Goal: Task Accomplishment & Management: Manage account settings

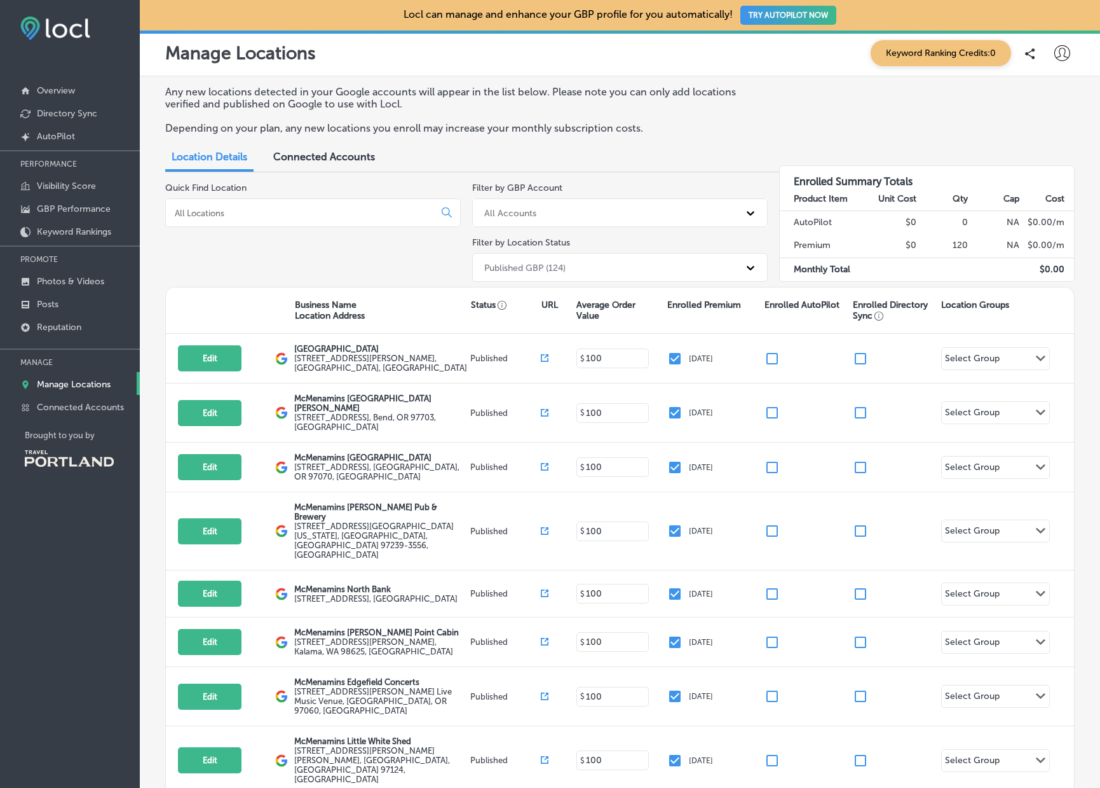
click at [266, 215] on input at bounding box center [303, 212] width 258 height 11
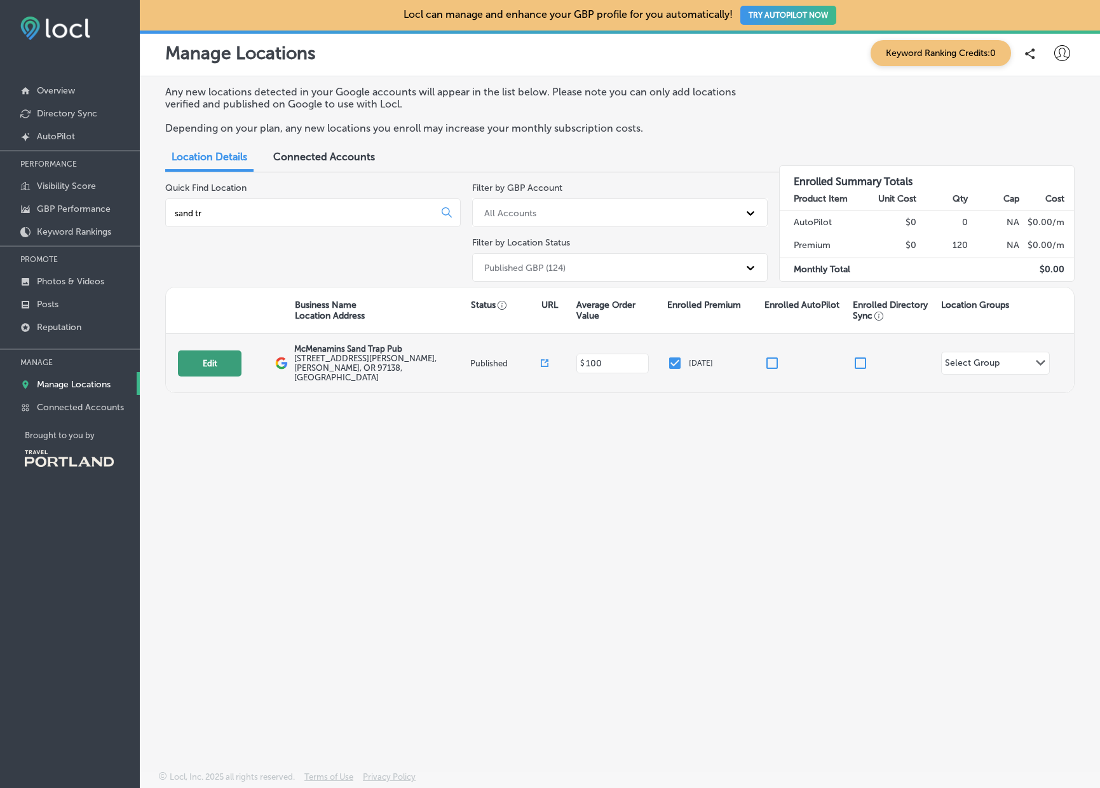
type input "sand tr"
click at [215, 365] on button "Edit" at bounding box center [210, 363] width 64 height 26
select select "US"
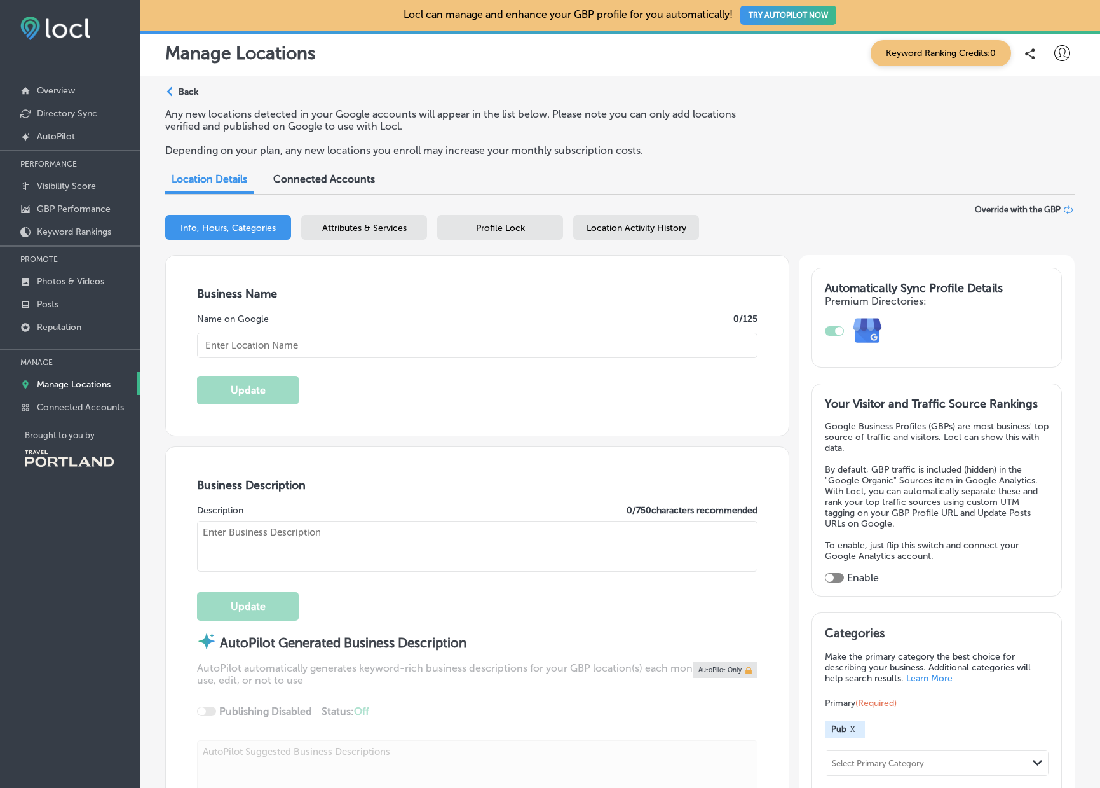
type input "McMenamins Sand Trap Pub"
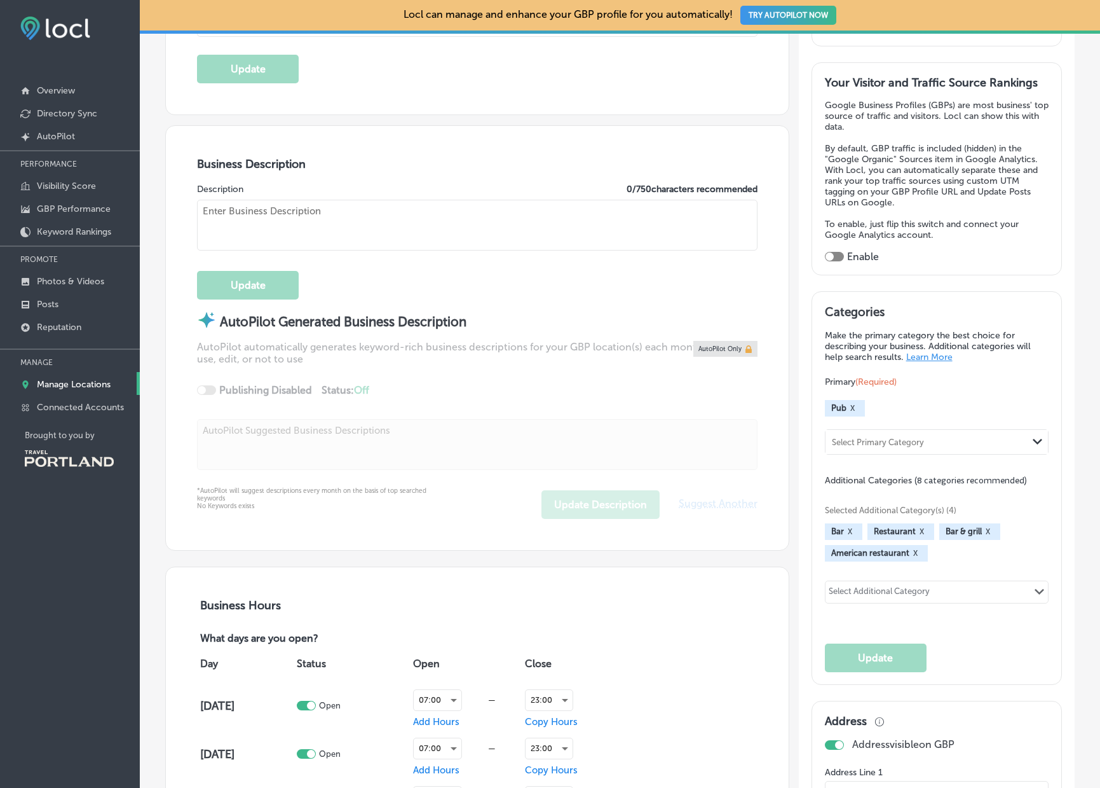
type input "[STREET_ADDRESS][PERSON_NAME]"
type input "[PERSON_NAME]"
type input "97138"
type input "US"
type input "[URL][DOMAIN_NAME][PERSON_NAME] Maps&utm_medium=Map Button"
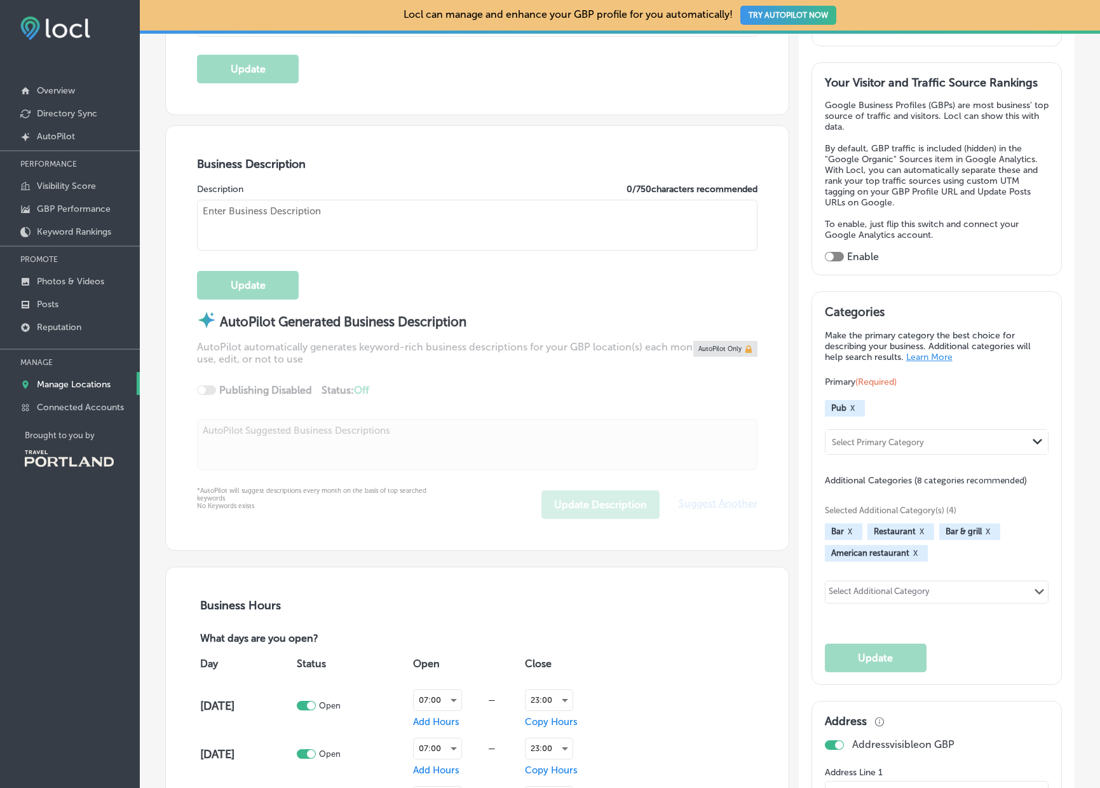
type input "[PHONE_NUMBER]"
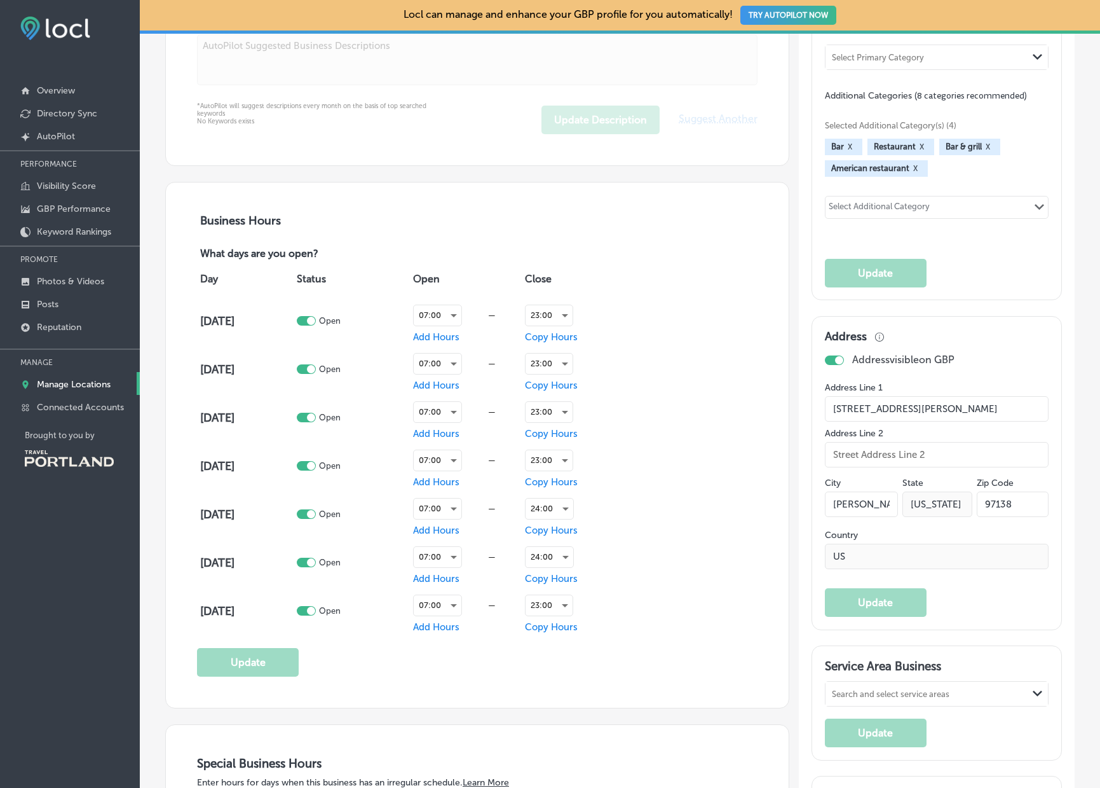
scroll to position [708, 0]
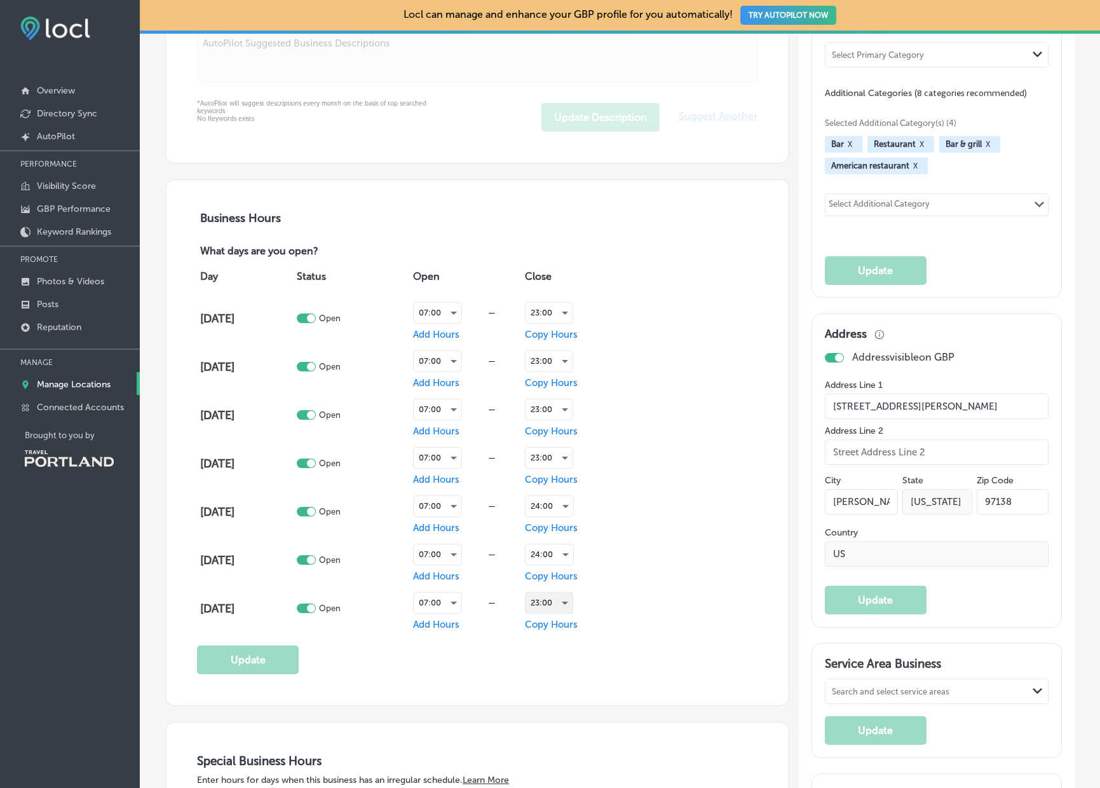
click at [552, 610] on div "23:00" at bounding box center [549, 602] width 47 height 20
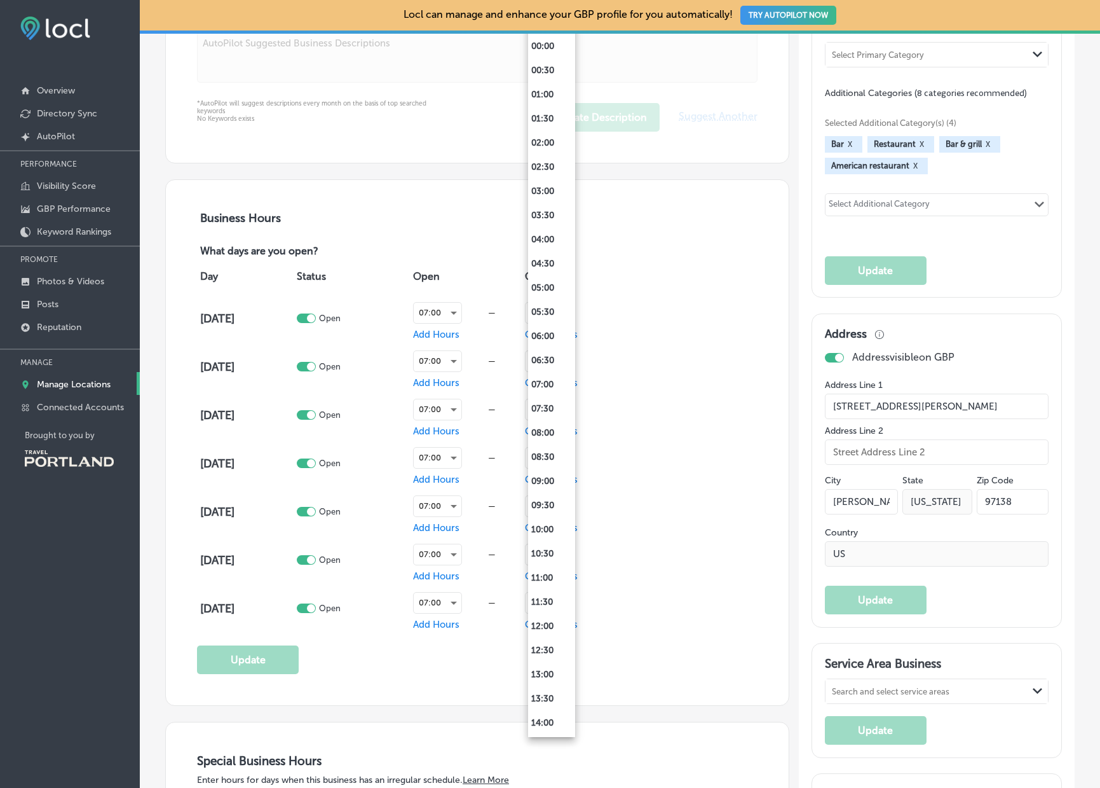
scroll to position [481, 0]
click at [551, 630] on li "22:00" at bounding box center [551, 628] width 47 height 24
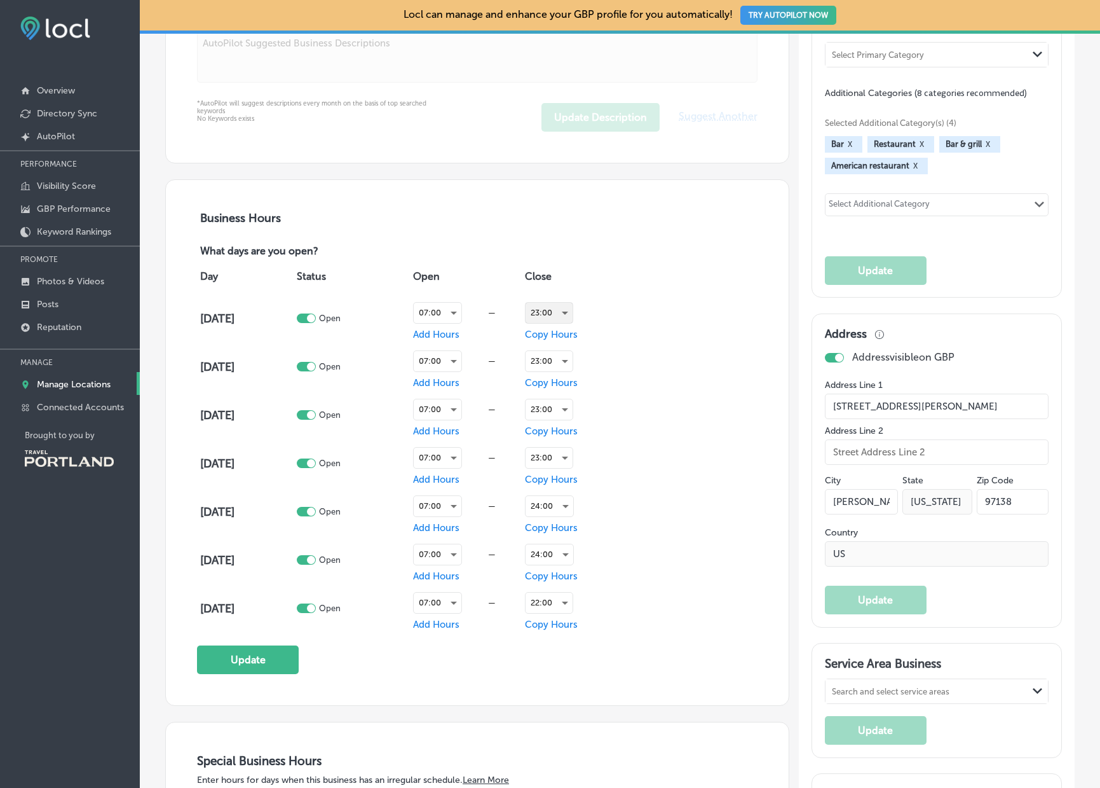
click at [563, 313] on div "23:00" at bounding box center [549, 313] width 47 height 20
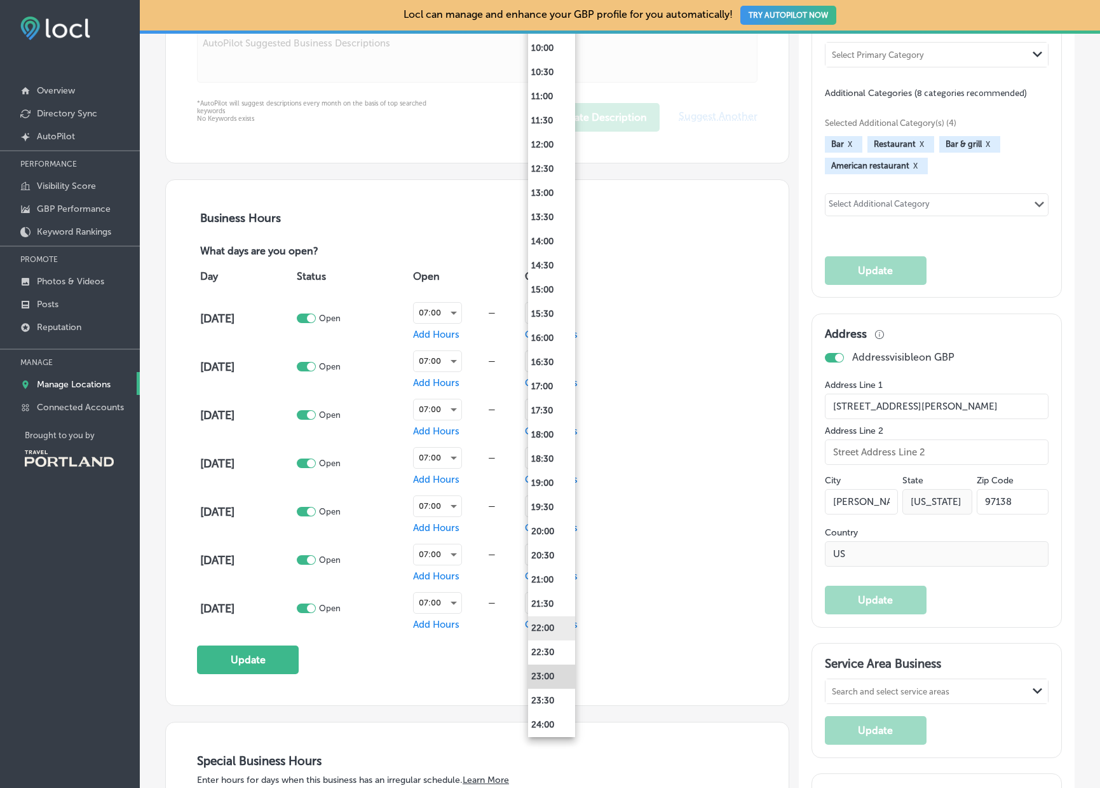
click at [549, 633] on li "22:00" at bounding box center [551, 628] width 47 height 24
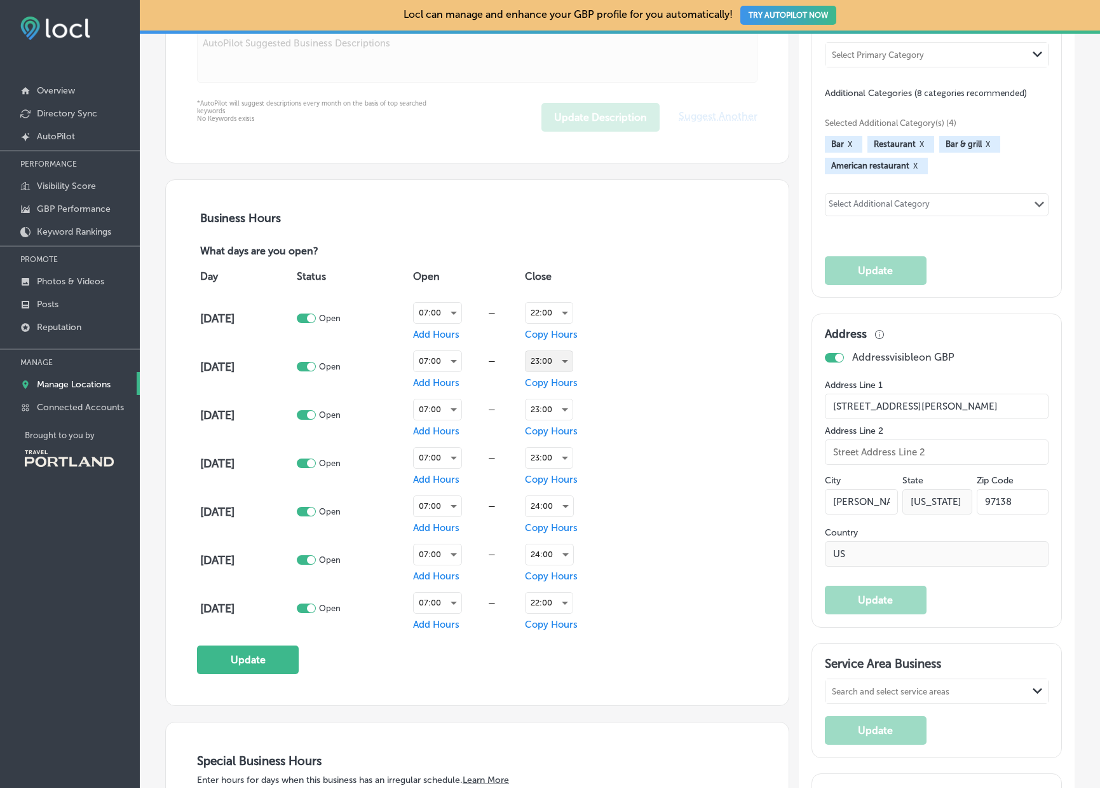
click at [549, 360] on div "23:00" at bounding box center [549, 361] width 47 height 20
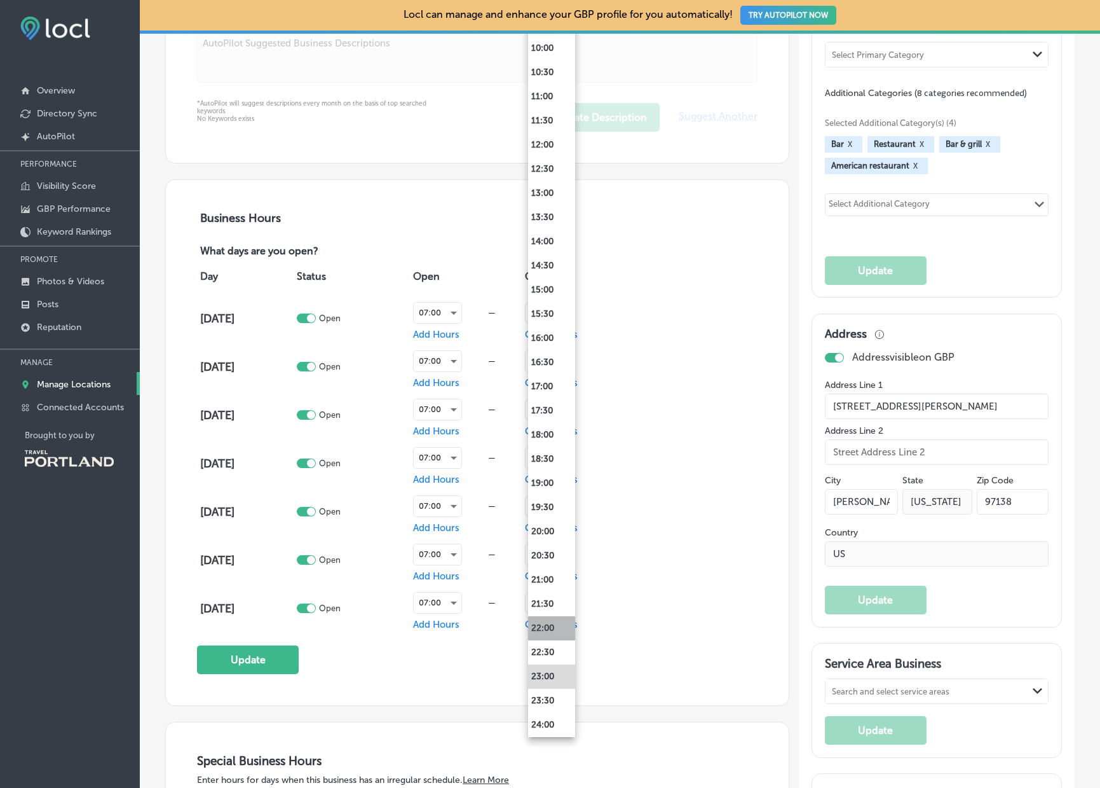
click at [544, 636] on li "22:00" at bounding box center [551, 628] width 47 height 24
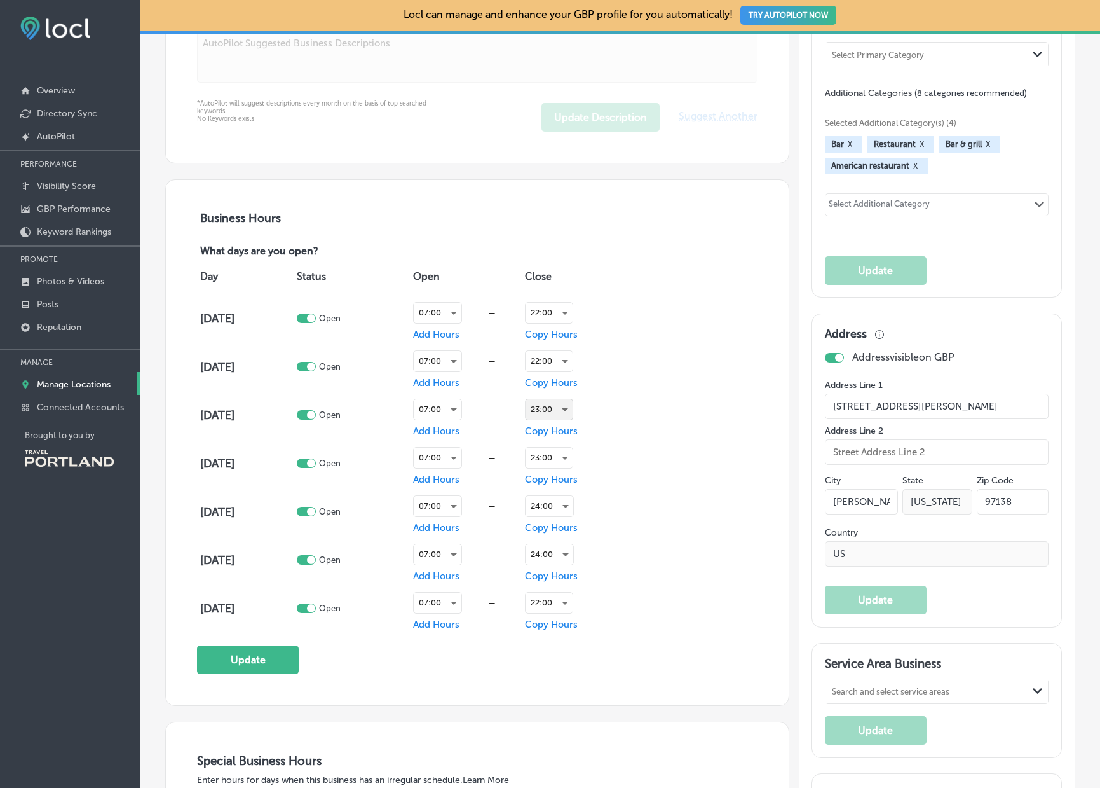
click at [555, 409] on div "23:00" at bounding box center [549, 409] width 47 height 20
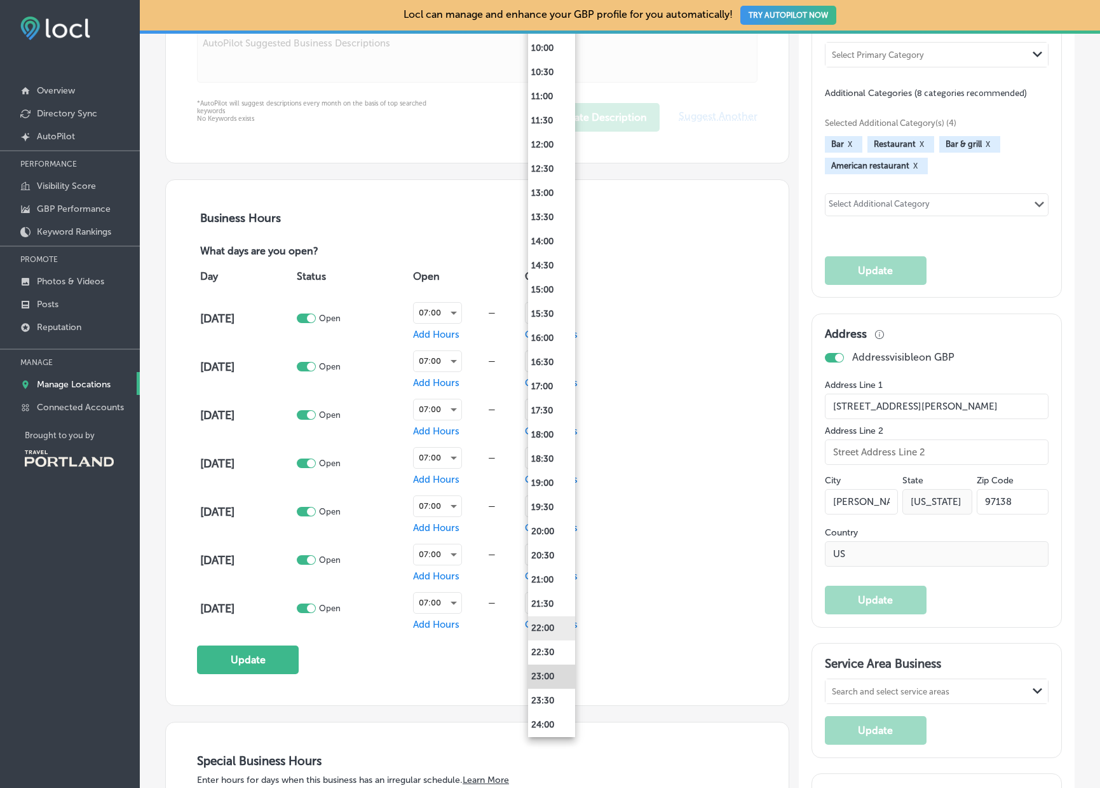
click at [551, 630] on li "22:00" at bounding box center [551, 628] width 47 height 24
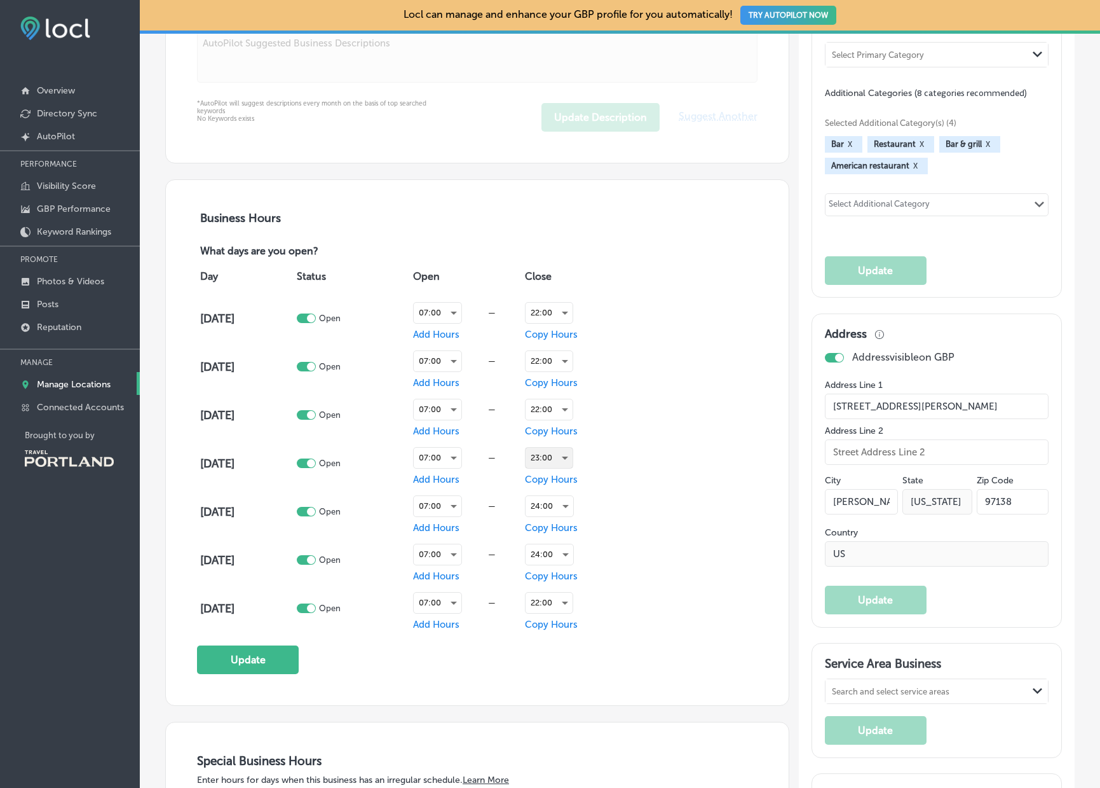
click at [552, 458] on div "23:00" at bounding box center [549, 458] width 47 height 20
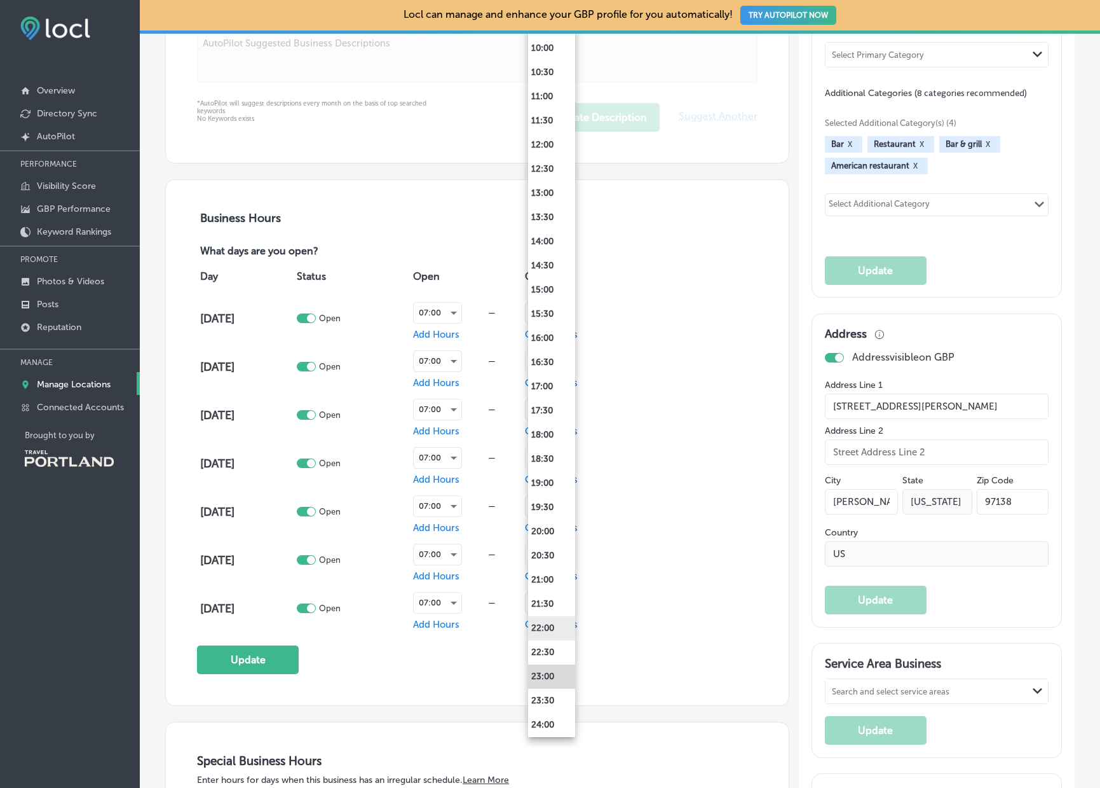
click at [547, 630] on li "22:00" at bounding box center [551, 628] width 47 height 24
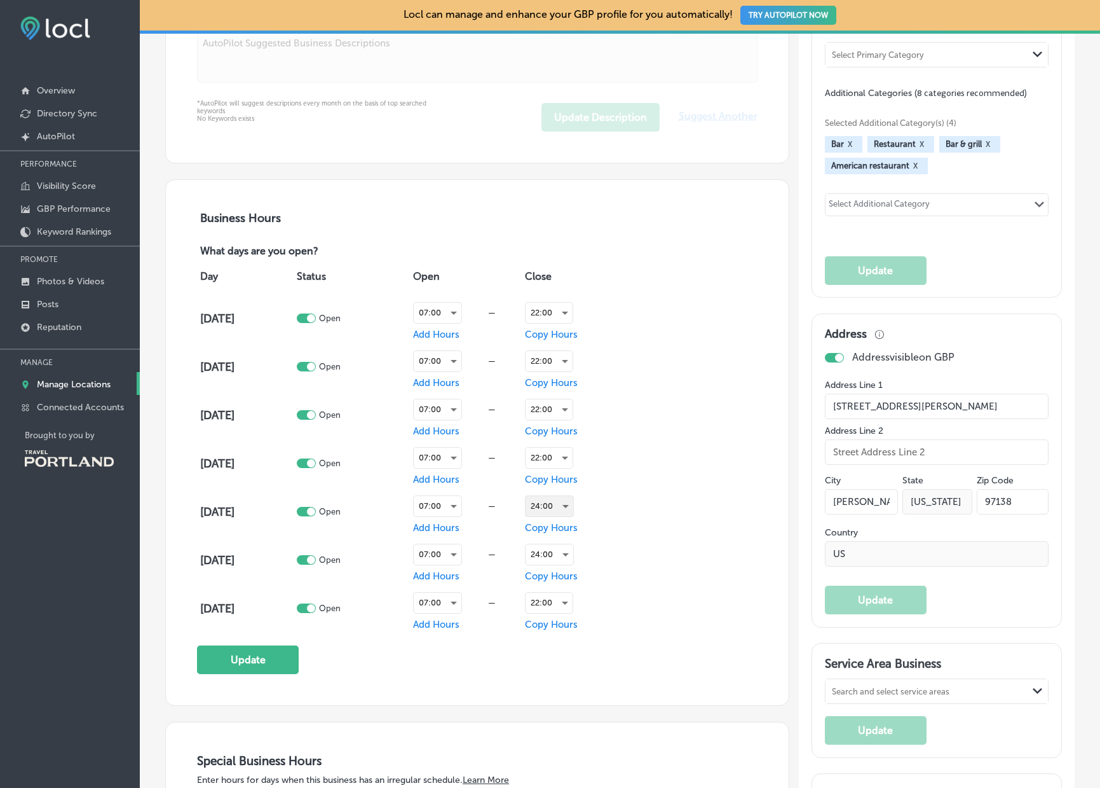
click at [560, 508] on div "24:00" at bounding box center [550, 506] width 48 height 20
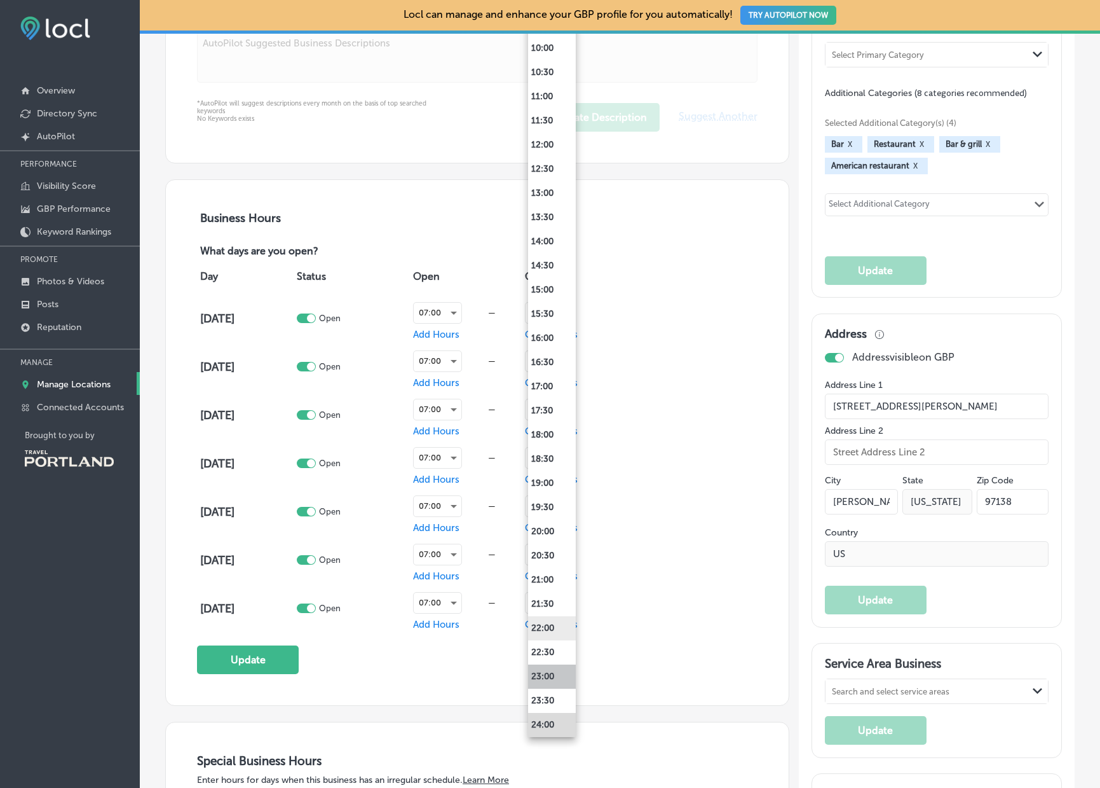
drag, startPoint x: 553, startPoint y: 672, endPoint x: 558, endPoint y: 627, distance: 45.4
click at [553, 672] on li "23:00" at bounding box center [552, 676] width 48 height 24
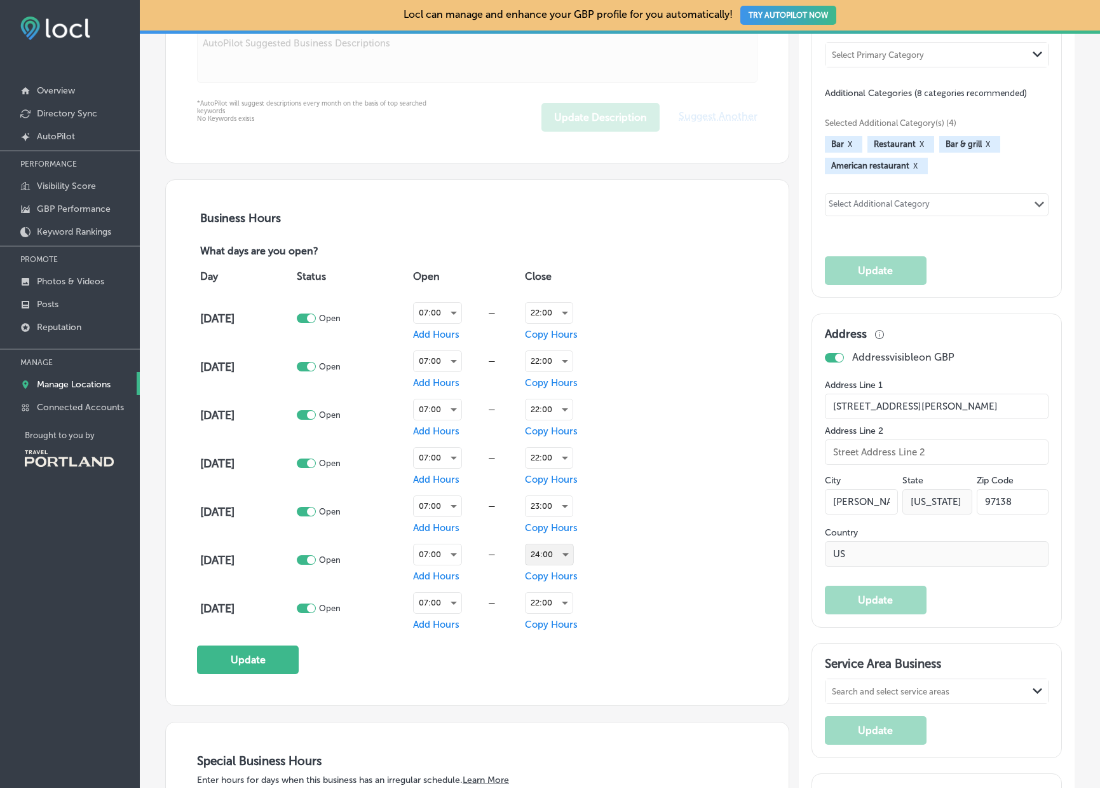
click at [568, 548] on div "24:00" at bounding box center [550, 554] width 48 height 20
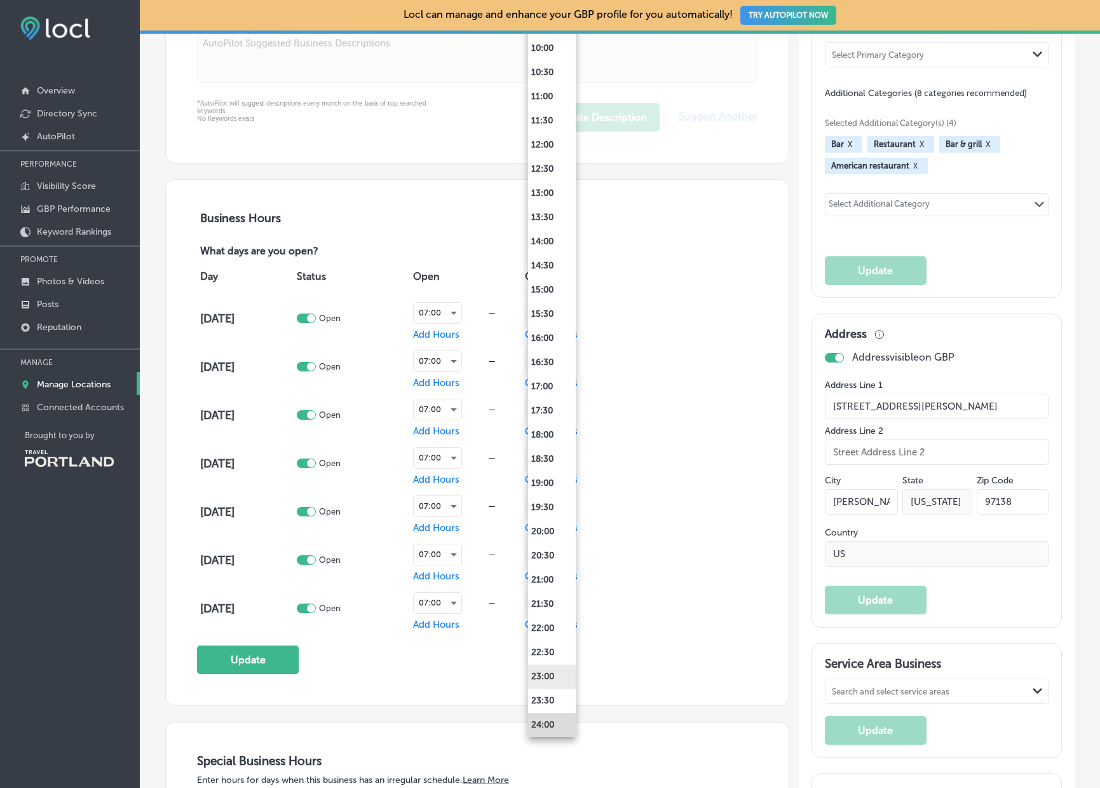
click at [551, 677] on li "23:00" at bounding box center [552, 676] width 48 height 24
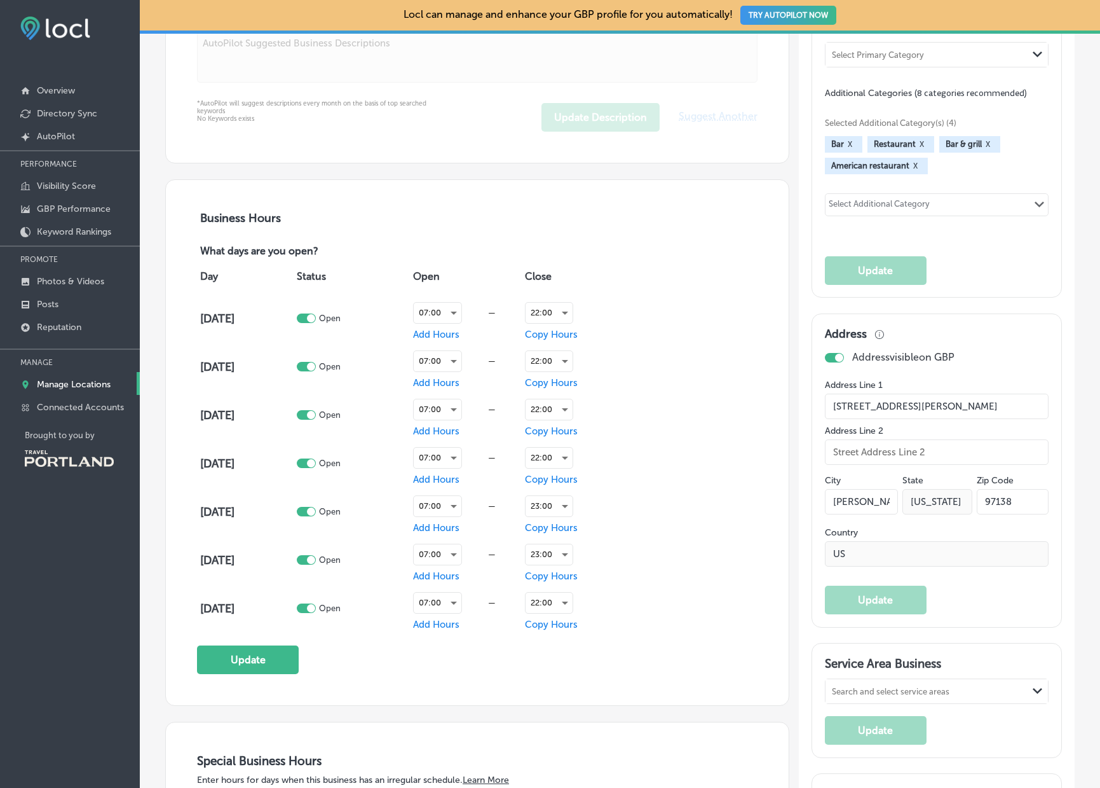
drag, startPoint x: 541, startPoint y: 702, endPoint x: 403, endPoint y: 692, distance: 138.4
click at [531, 699] on div "Business Hours What days are you open? Day Status Open Close [DATE] Open 07:00 …" at bounding box center [477, 442] width 623 height 525
click at [282, 665] on button "Update" at bounding box center [248, 659] width 102 height 29
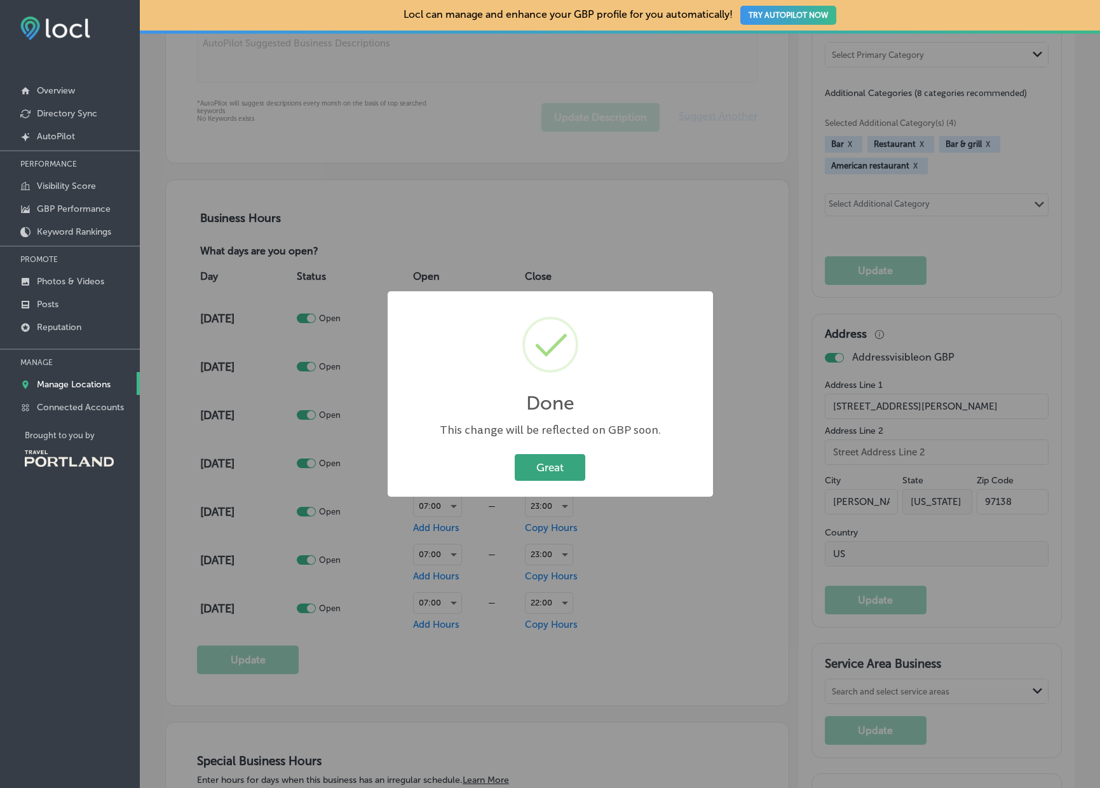
click at [568, 472] on button "Great" at bounding box center [550, 467] width 71 height 26
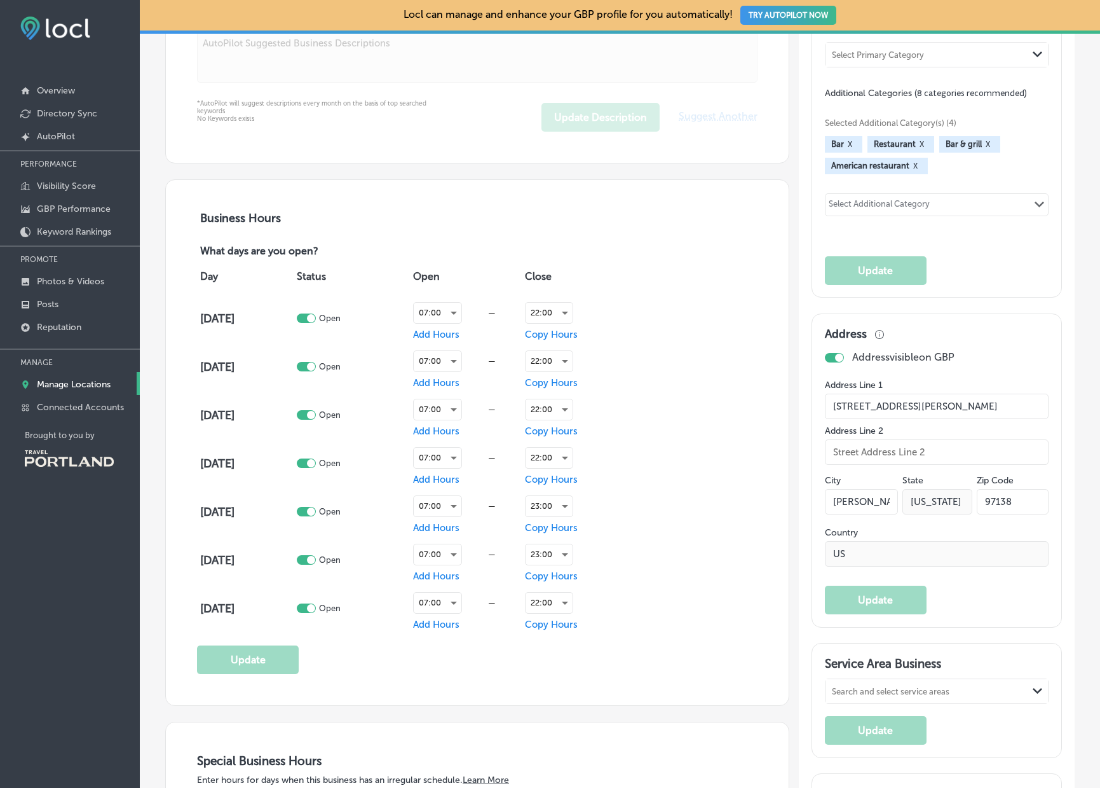
scroll to position [0, 0]
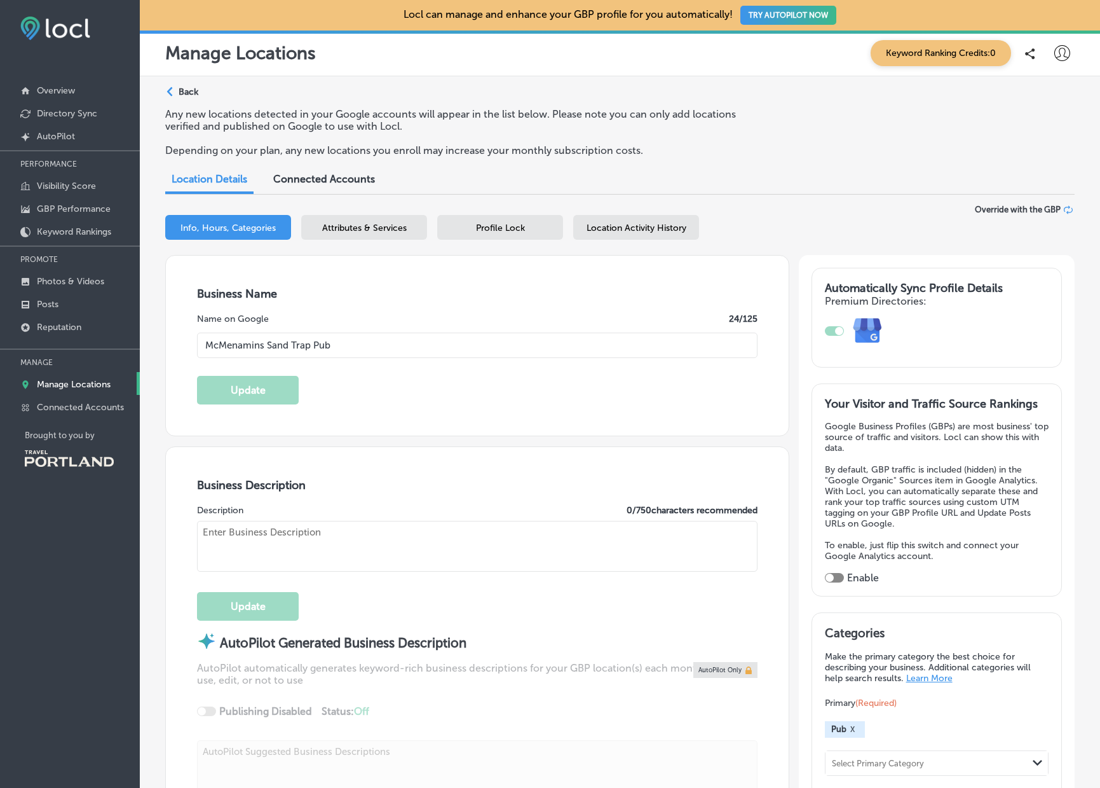
click at [191, 91] on p "Back" at bounding box center [189, 91] width 20 height 11
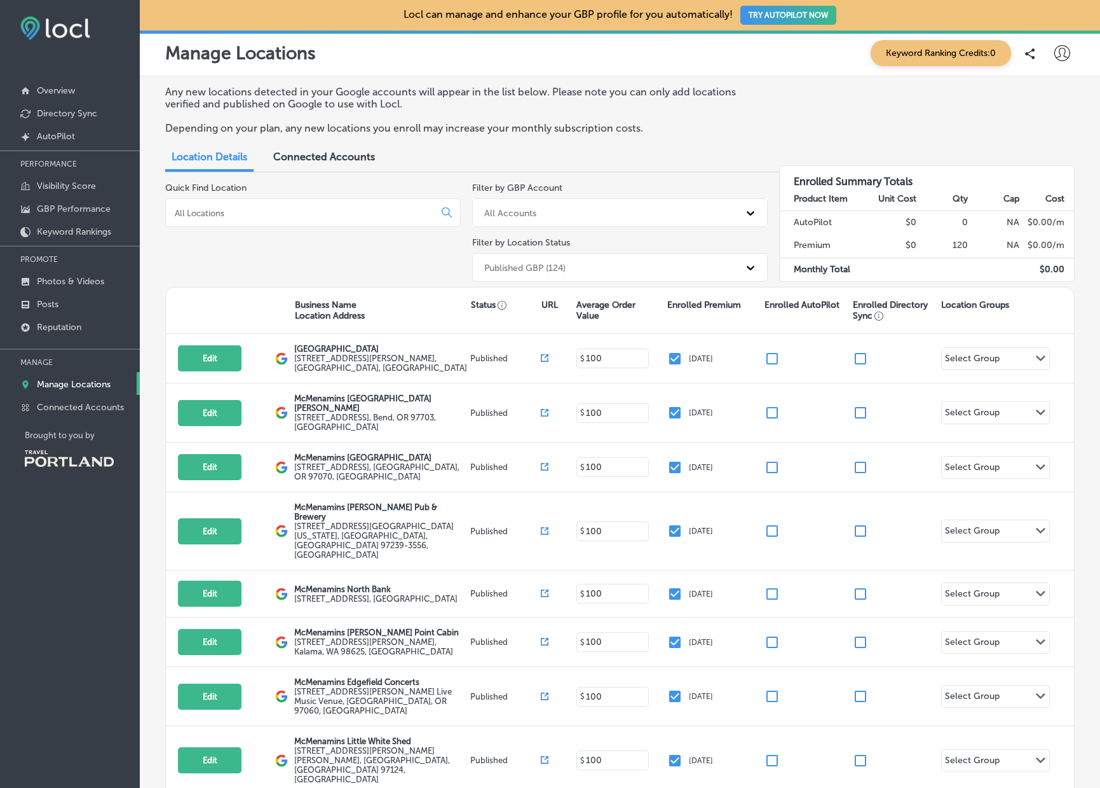
click at [299, 209] on input at bounding box center [303, 212] width 258 height 11
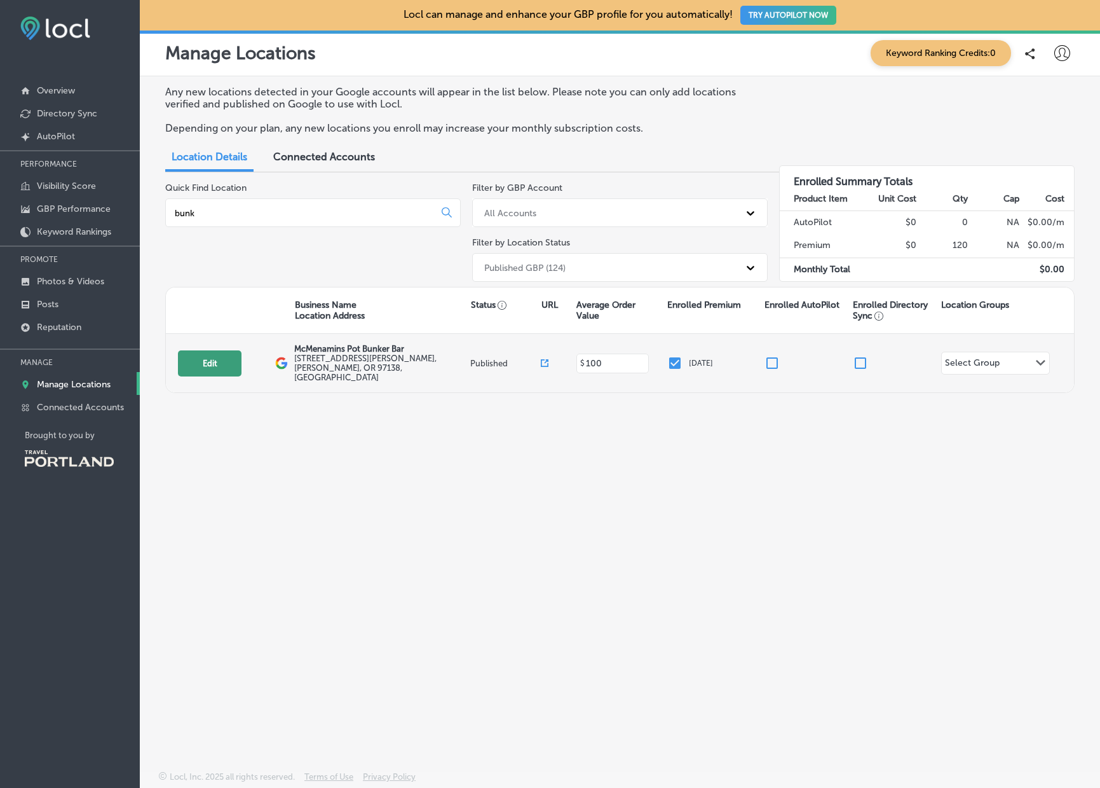
type input "bunk"
click at [219, 357] on button "Edit" at bounding box center [210, 363] width 64 height 26
select select "US"
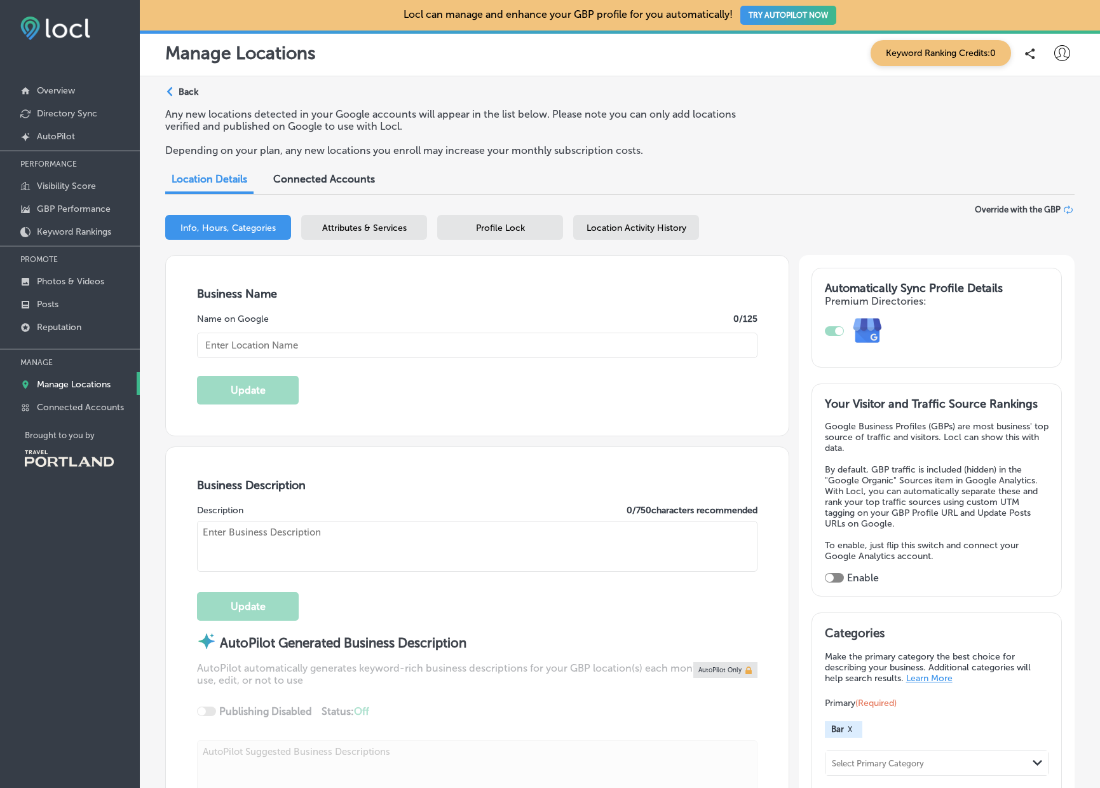
type input "[STREET_ADDRESS][PERSON_NAME]"
type input "[PERSON_NAME]"
type input "97138"
type input "US"
type input "[URL][DOMAIN_NAME][PERSON_NAME]"
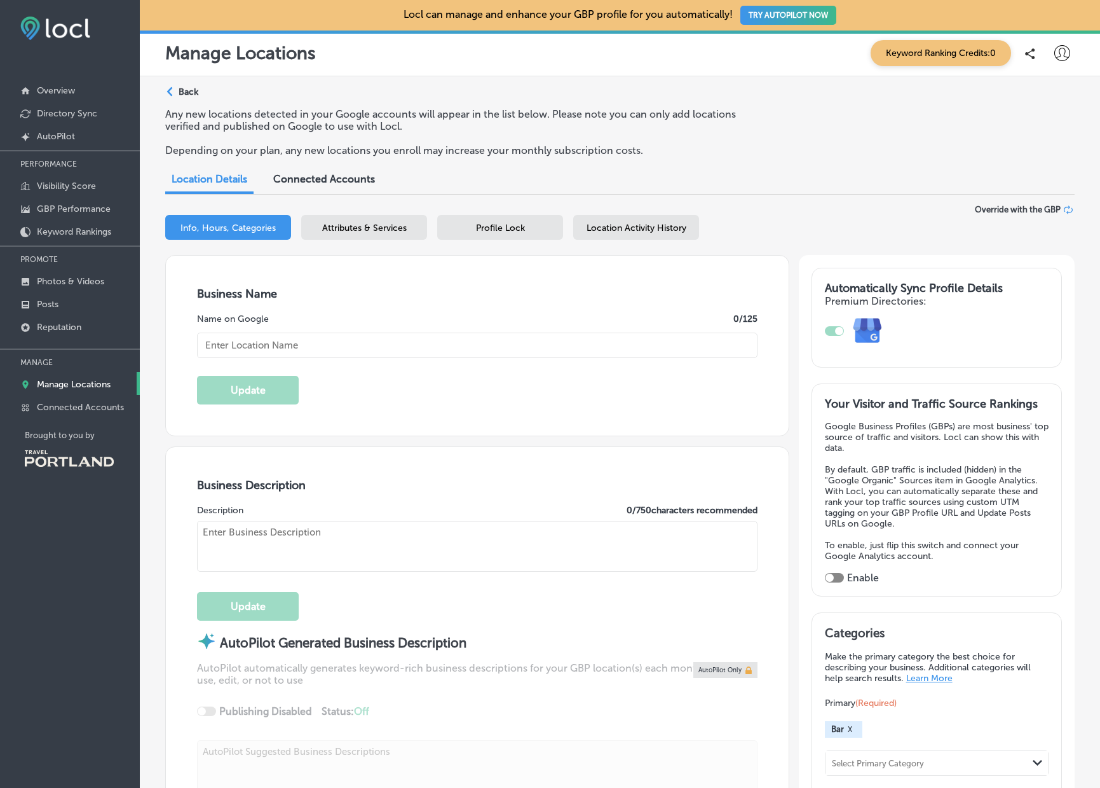
type input "McMenamins Pot Bunker Bar"
type input "[PHONE_NUMBER]"
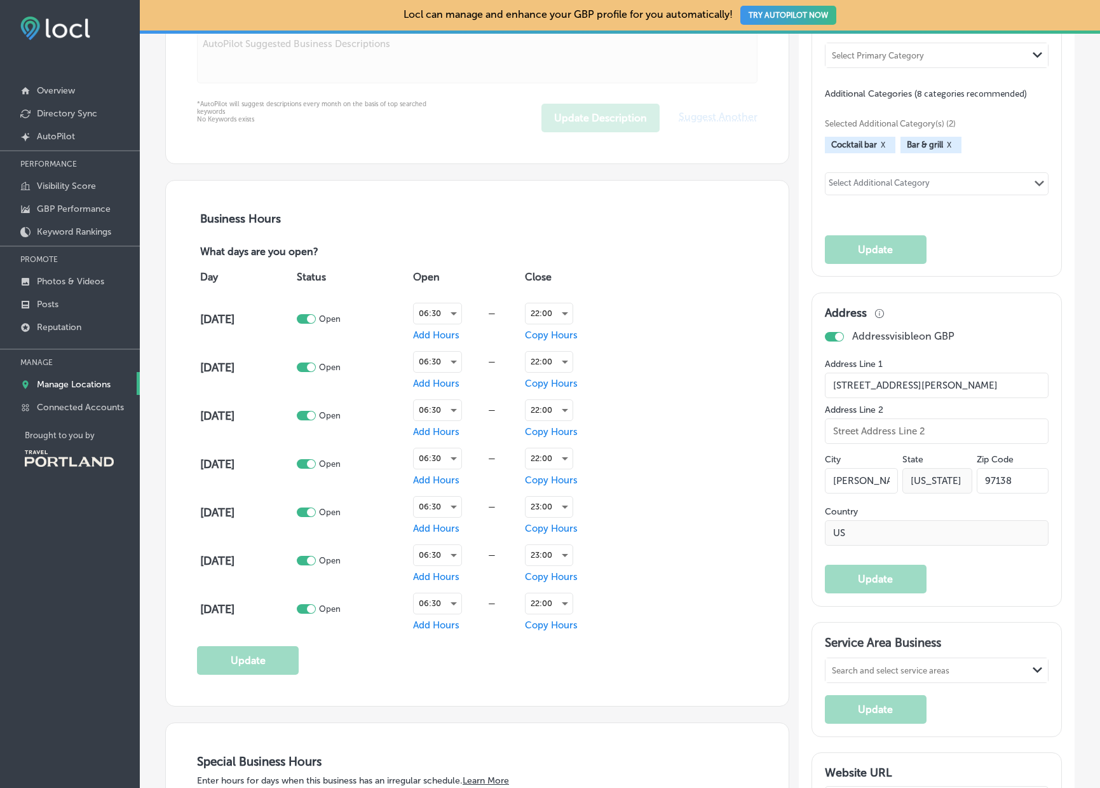
scroll to position [722, 0]
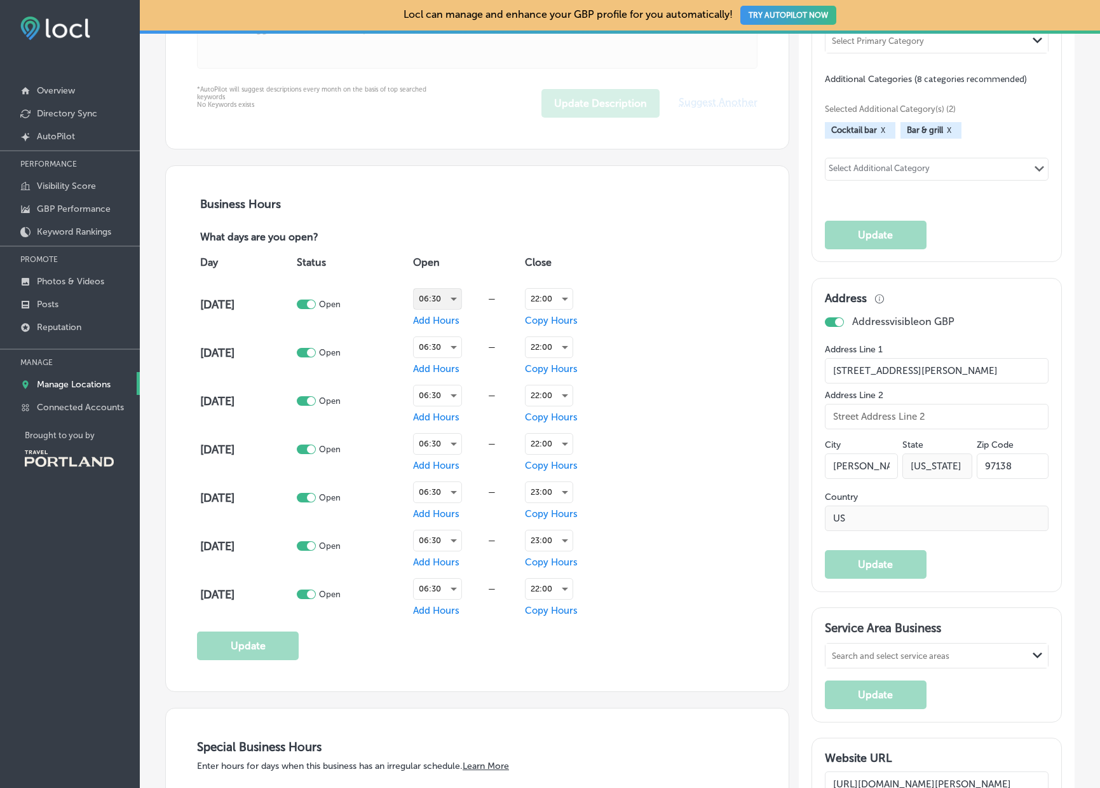
click at [454, 298] on div "06:30" at bounding box center [438, 299] width 48 height 20
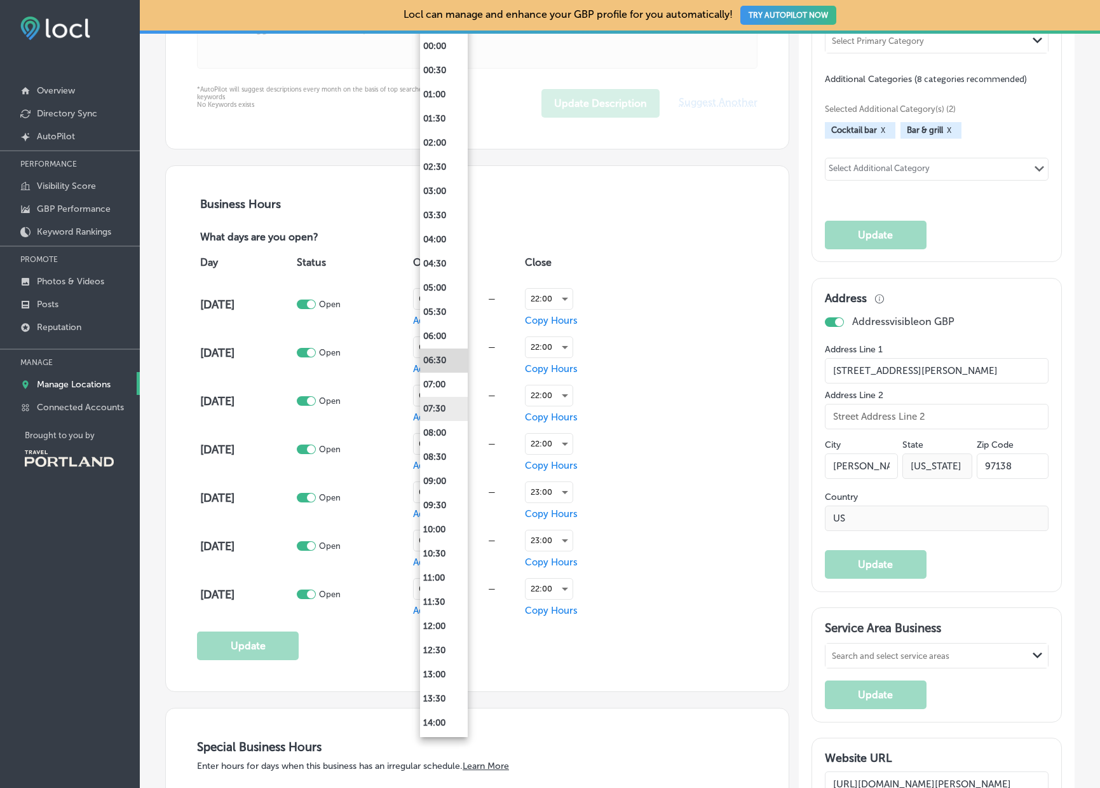
click at [446, 407] on li "07:30" at bounding box center [444, 409] width 48 height 24
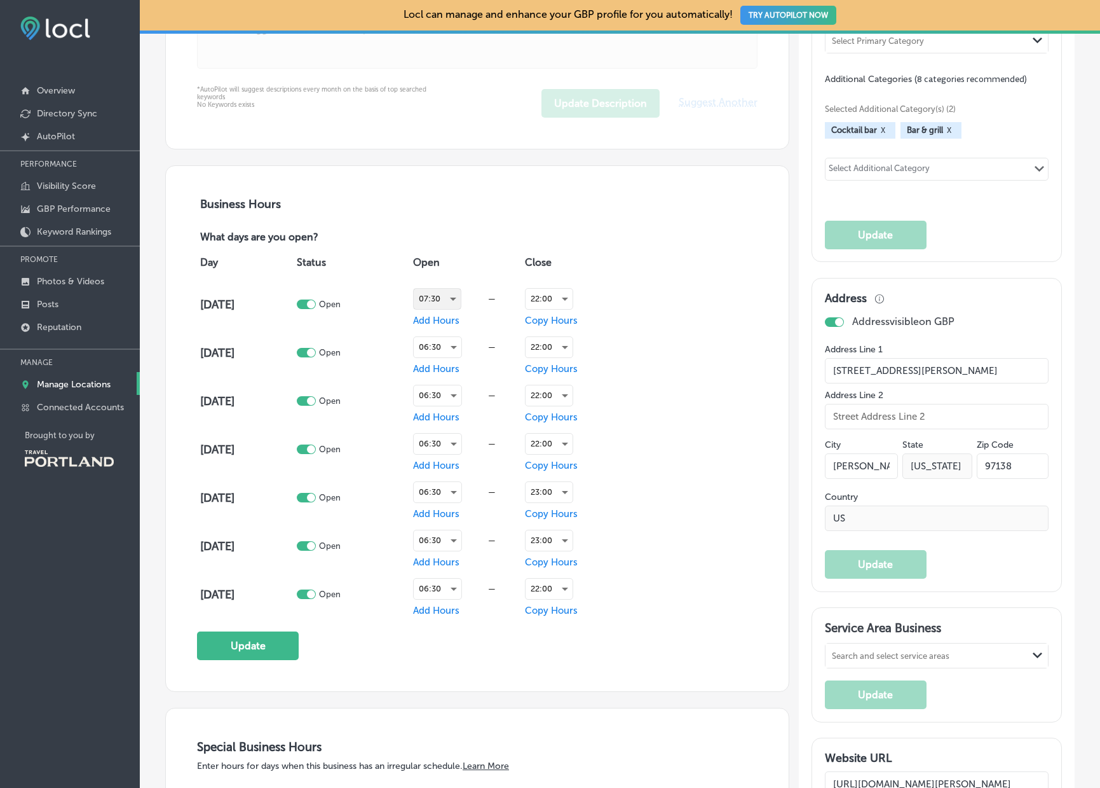
scroll to position [1, 0]
click at [445, 351] on div "06:30" at bounding box center [438, 347] width 48 height 20
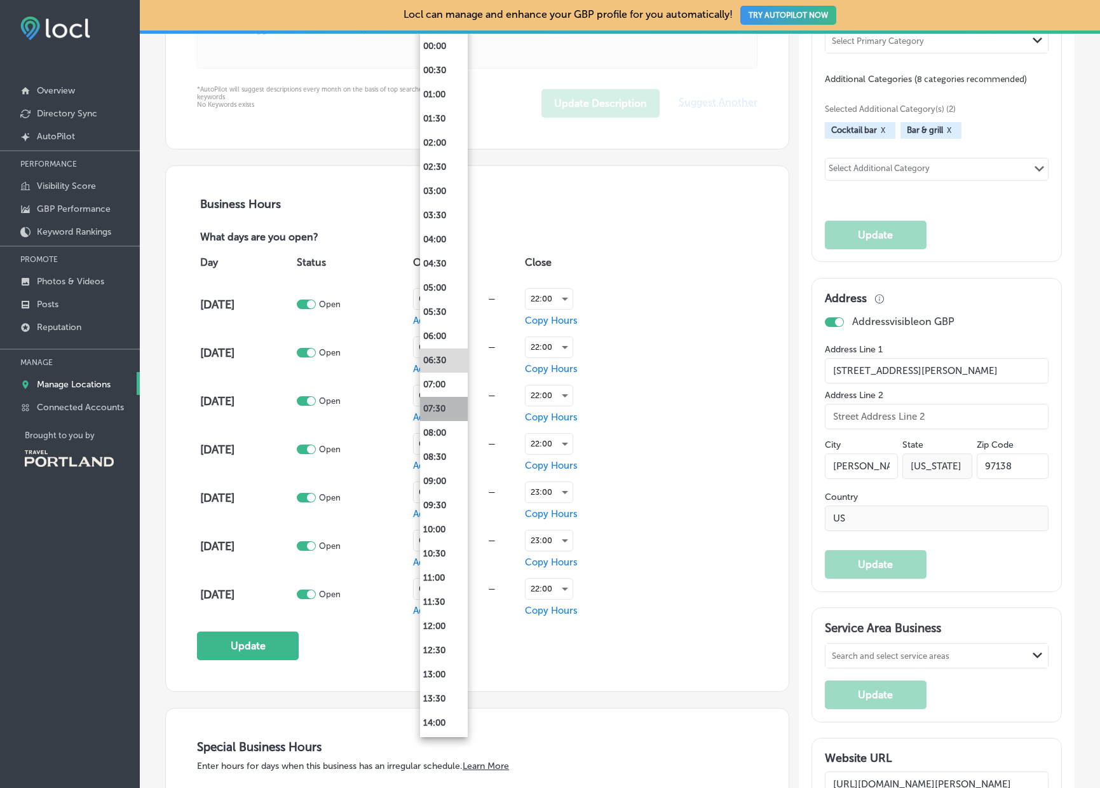
click at [444, 400] on li "07:30" at bounding box center [444, 409] width 48 height 24
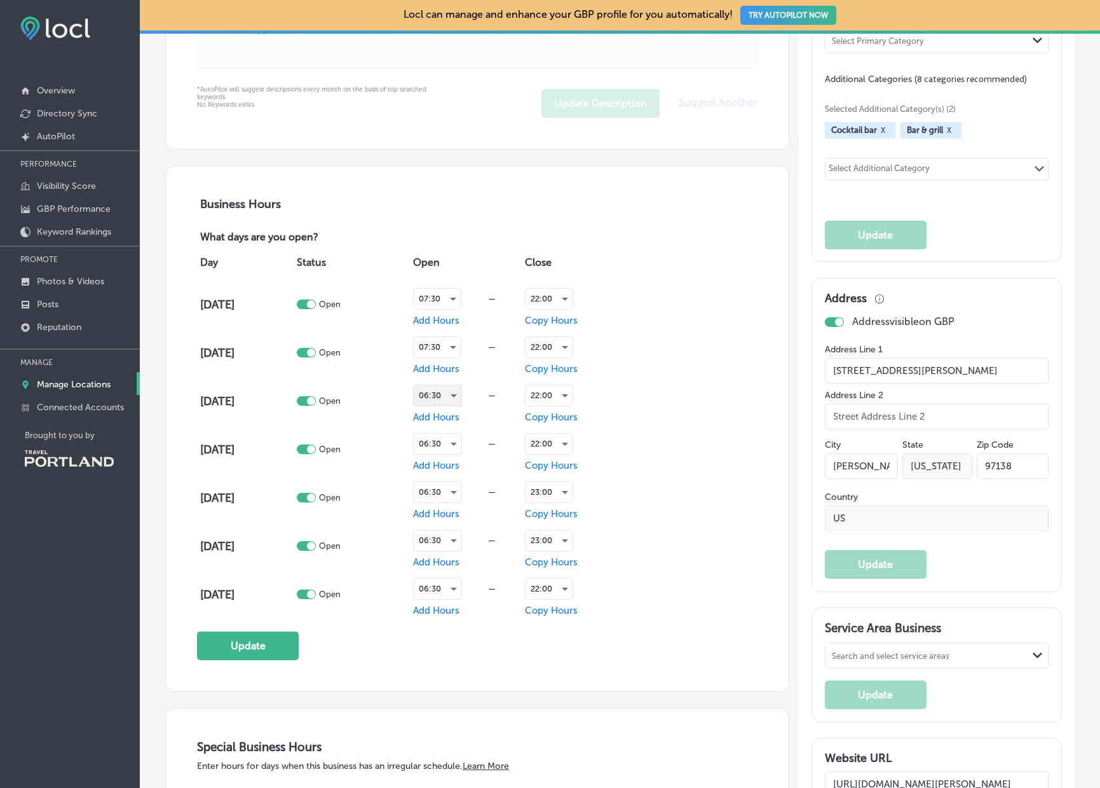
click at [449, 393] on div "06:30" at bounding box center [438, 395] width 48 height 20
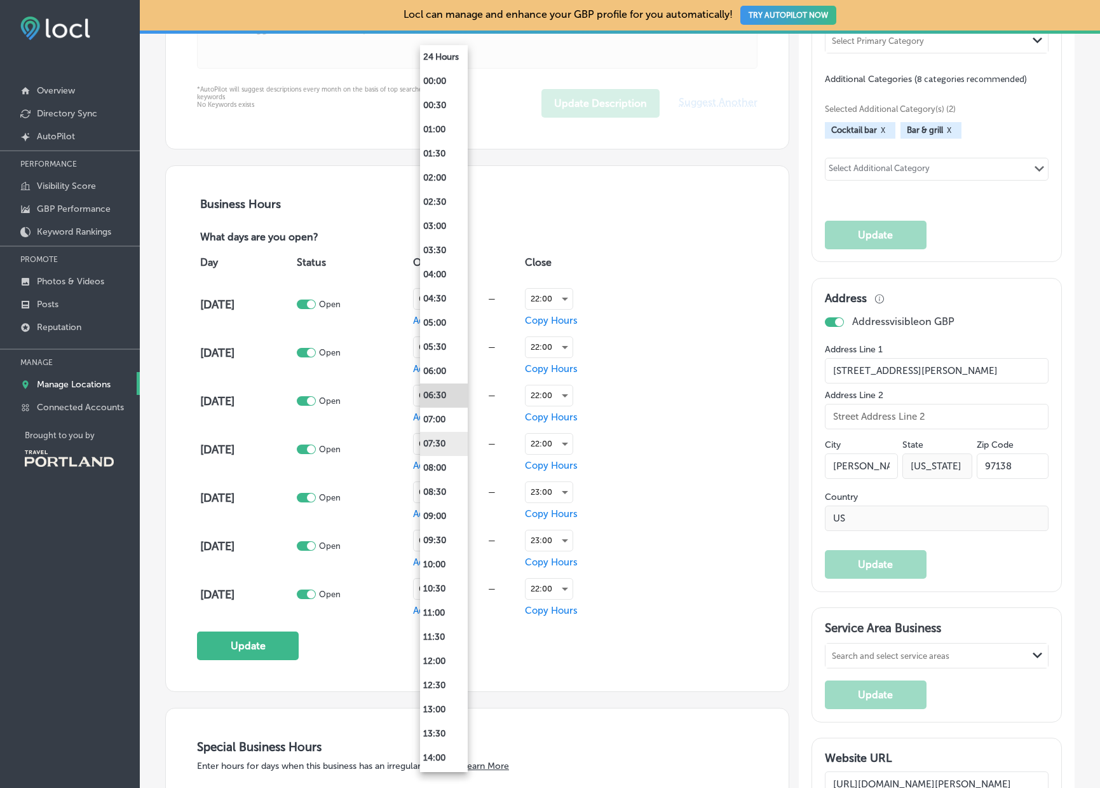
click at [451, 443] on li "07:30" at bounding box center [444, 444] width 48 height 24
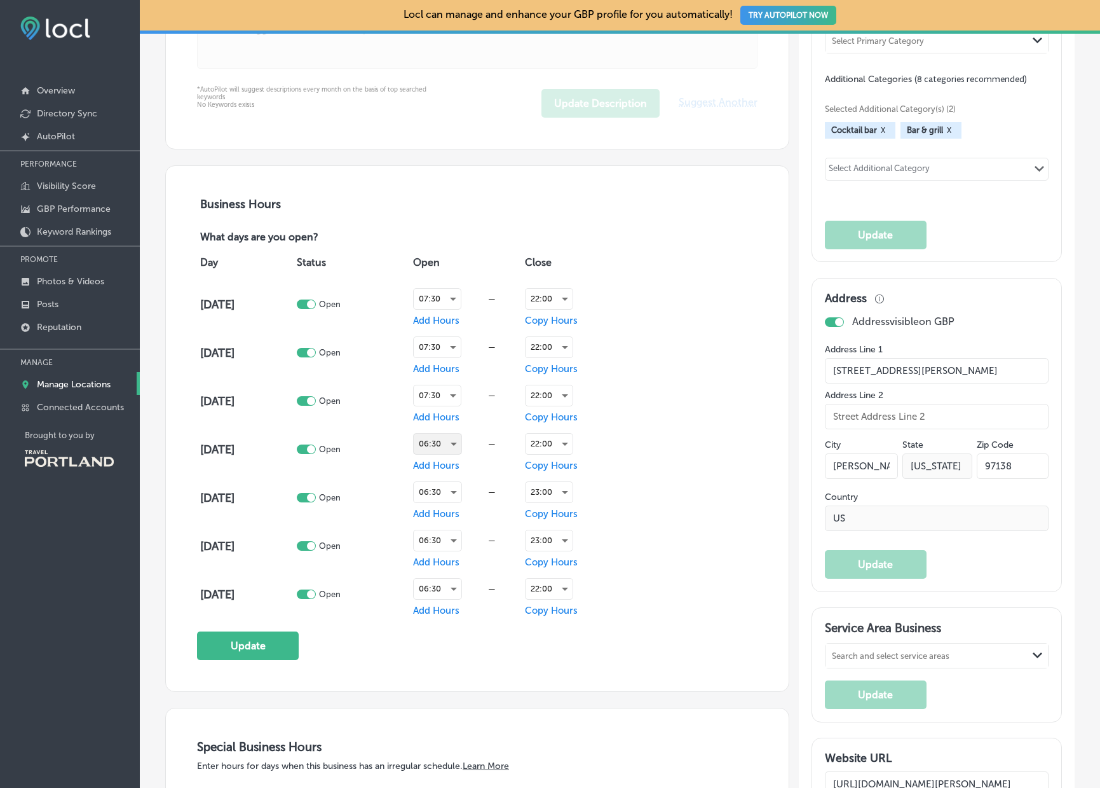
click at [449, 448] on div "06:30" at bounding box center [438, 444] width 48 height 20
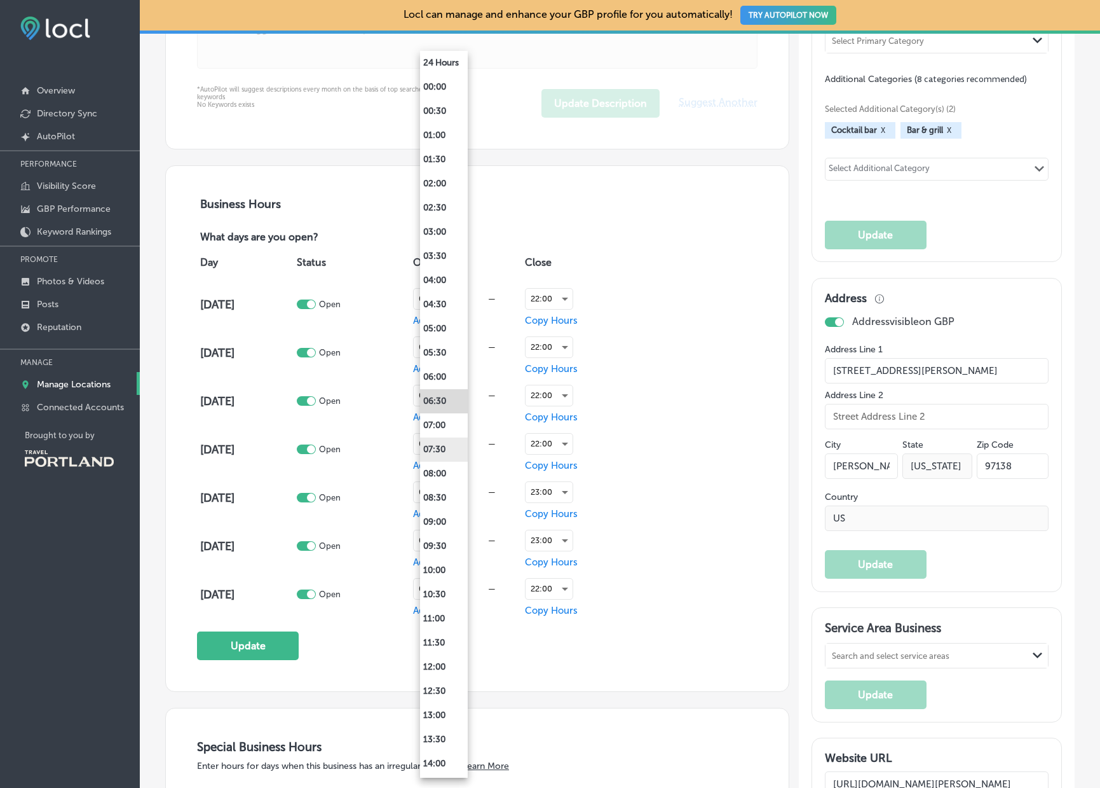
click at [444, 449] on li "07:30" at bounding box center [444, 449] width 48 height 24
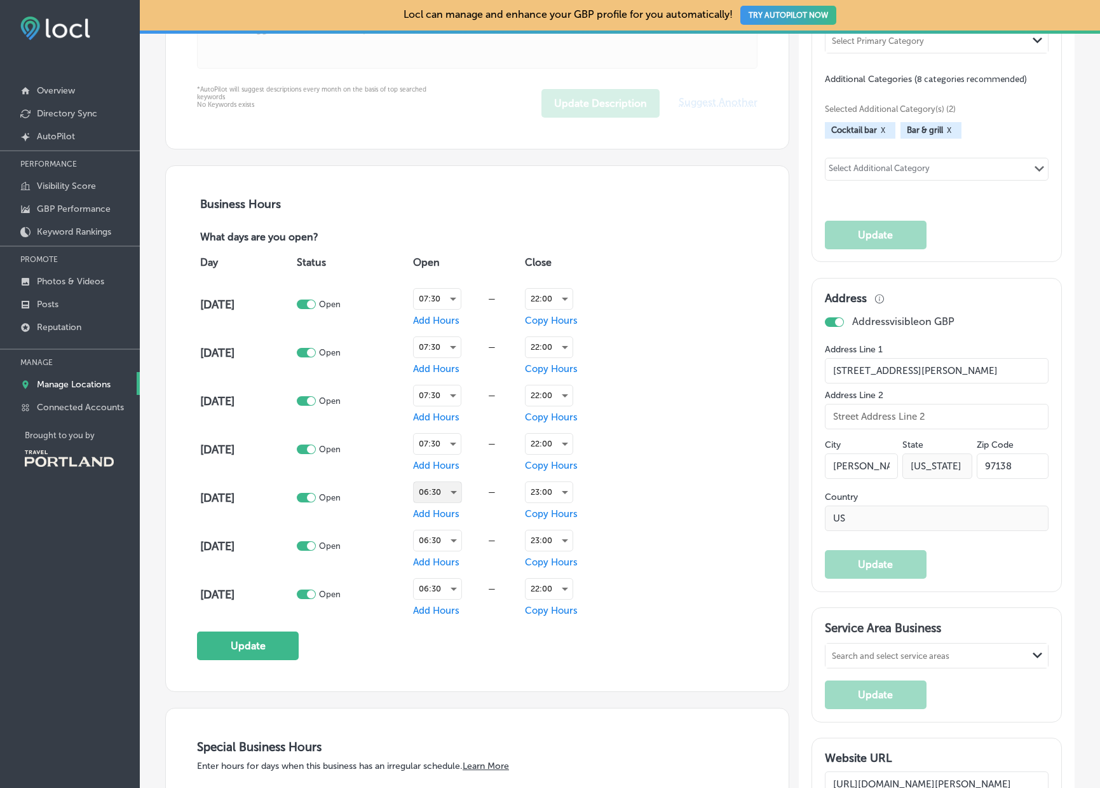
click at [444, 482] on div "06:30" at bounding box center [438, 492] width 48 height 20
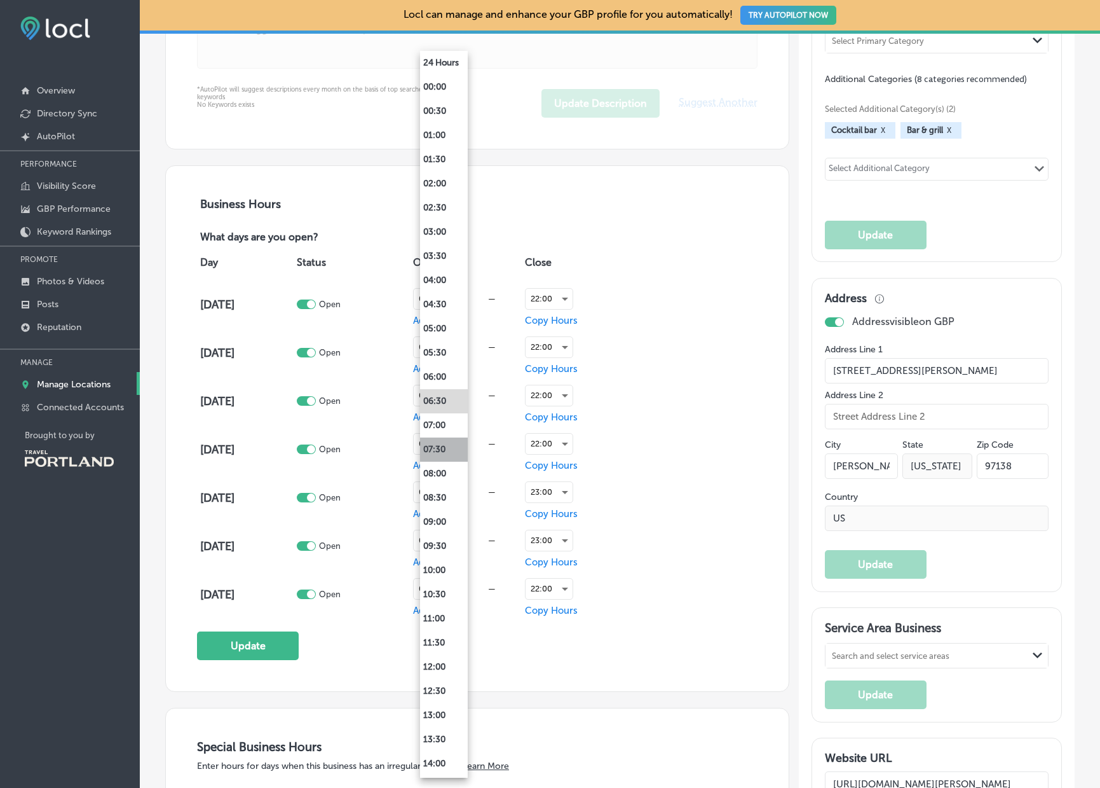
click at [439, 449] on li "07:30" at bounding box center [444, 449] width 48 height 24
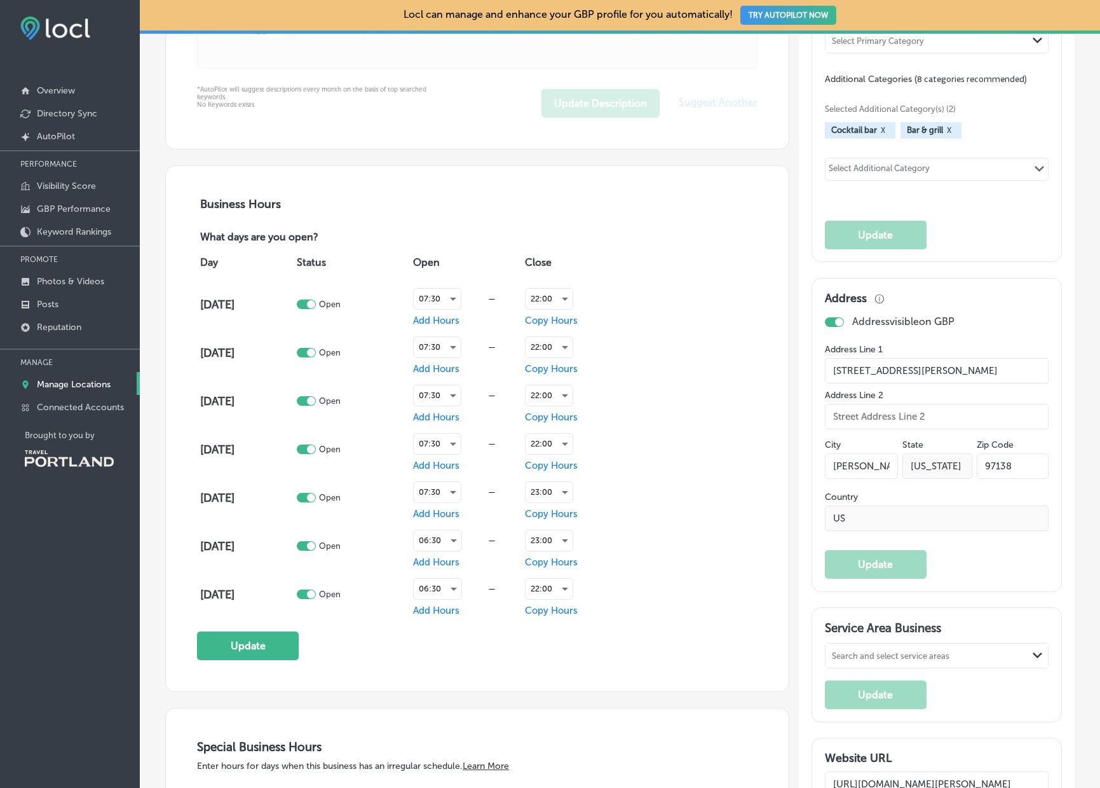
click at [442, 551] on div "06:30 —" at bounding box center [467, 540] width 109 height 32
click at [445, 539] on div "06:30" at bounding box center [438, 540] width 48 height 20
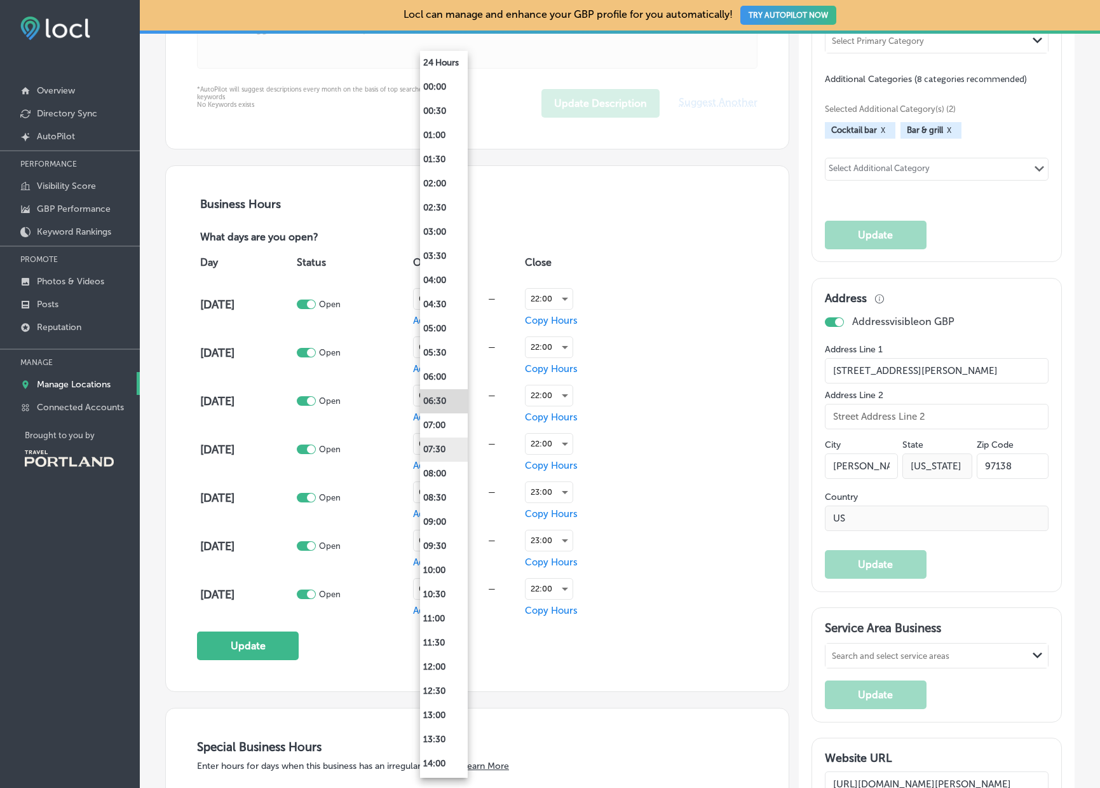
click at [444, 456] on li "07:30" at bounding box center [444, 449] width 48 height 24
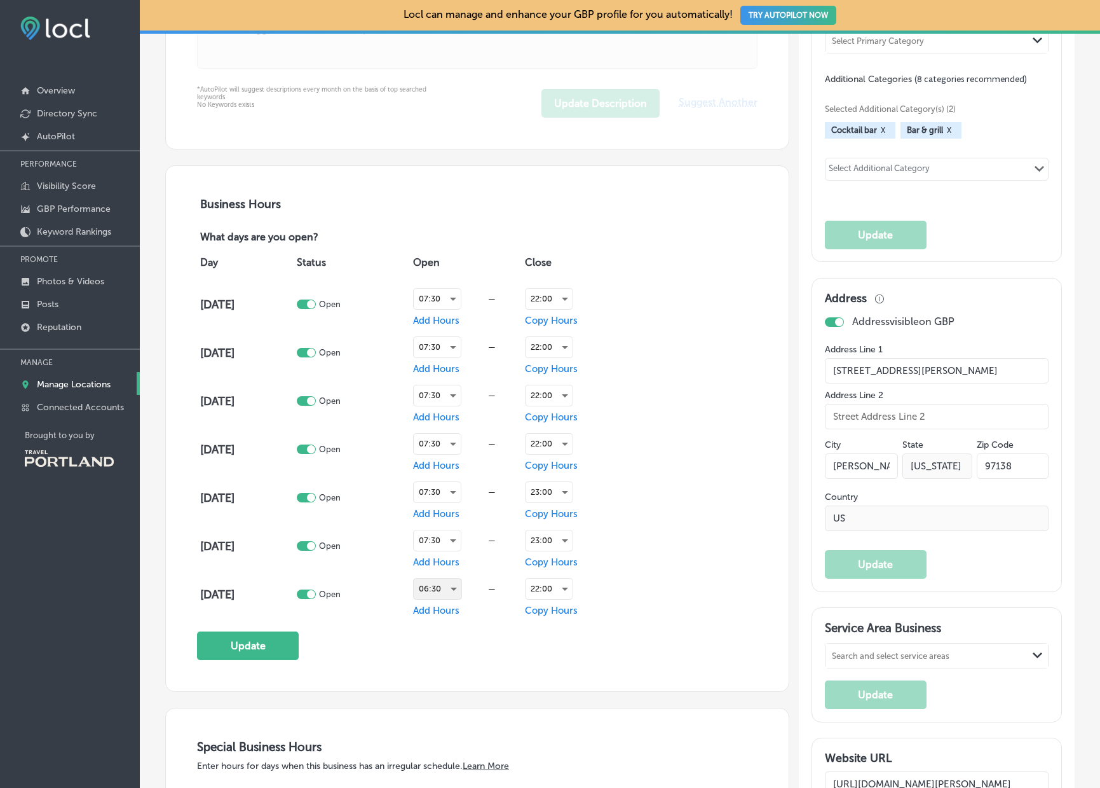
click at [439, 590] on div "06:30" at bounding box center [438, 588] width 48 height 20
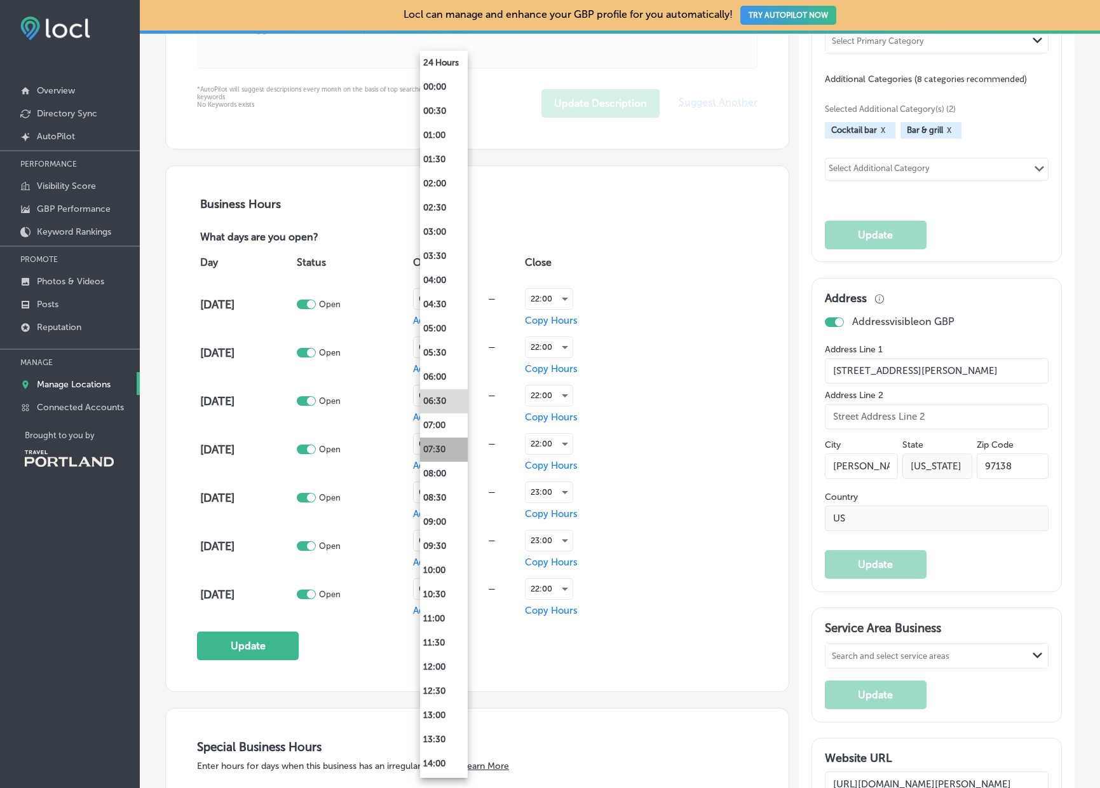
click at [441, 437] on li "07:30" at bounding box center [444, 449] width 48 height 24
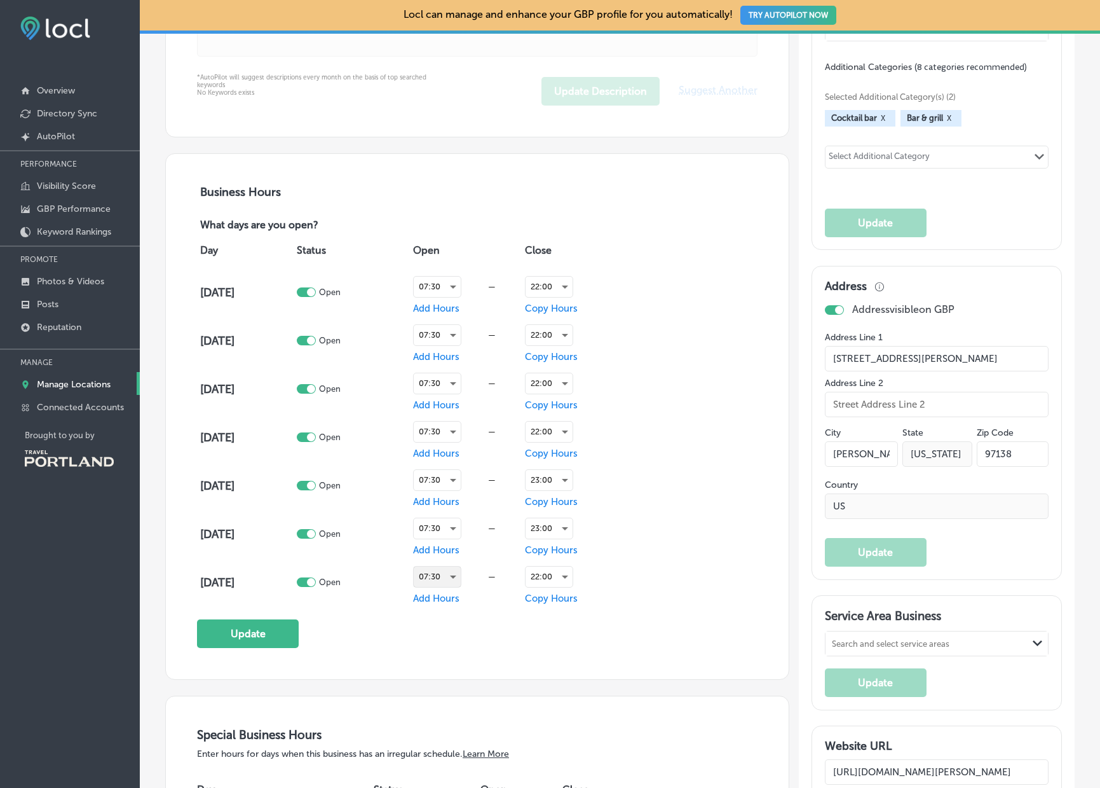
scroll to position [737, 0]
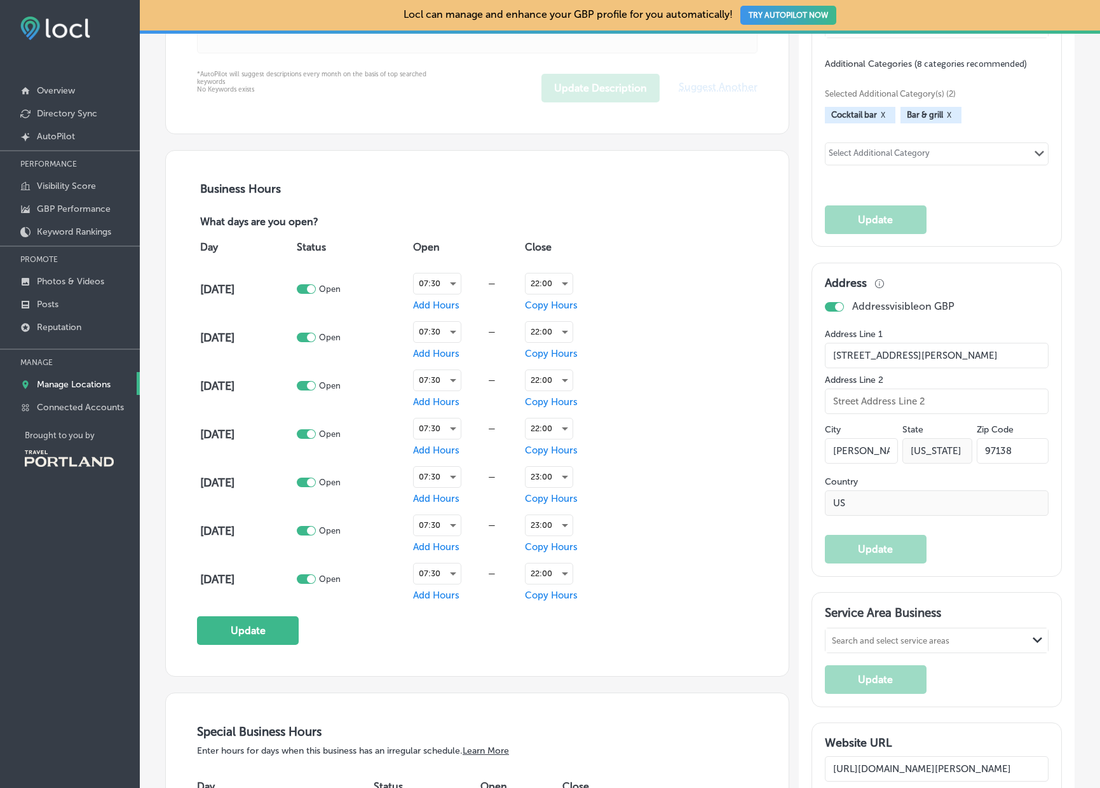
click at [645, 540] on div "Day Status Open Close [DATE] Open 07:30 — Add Hours 22:00 Copy Hours [DATE] Ope…" at bounding box center [477, 416] width 561 height 374
click at [256, 614] on div "Business Hours What days are you open? Day Status Open Close [DATE] Open 07:30 …" at bounding box center [477, 413] width 561 height 463
click at [260, 622] on button "Update" at bounding box center [248, 629] width 102 height 29
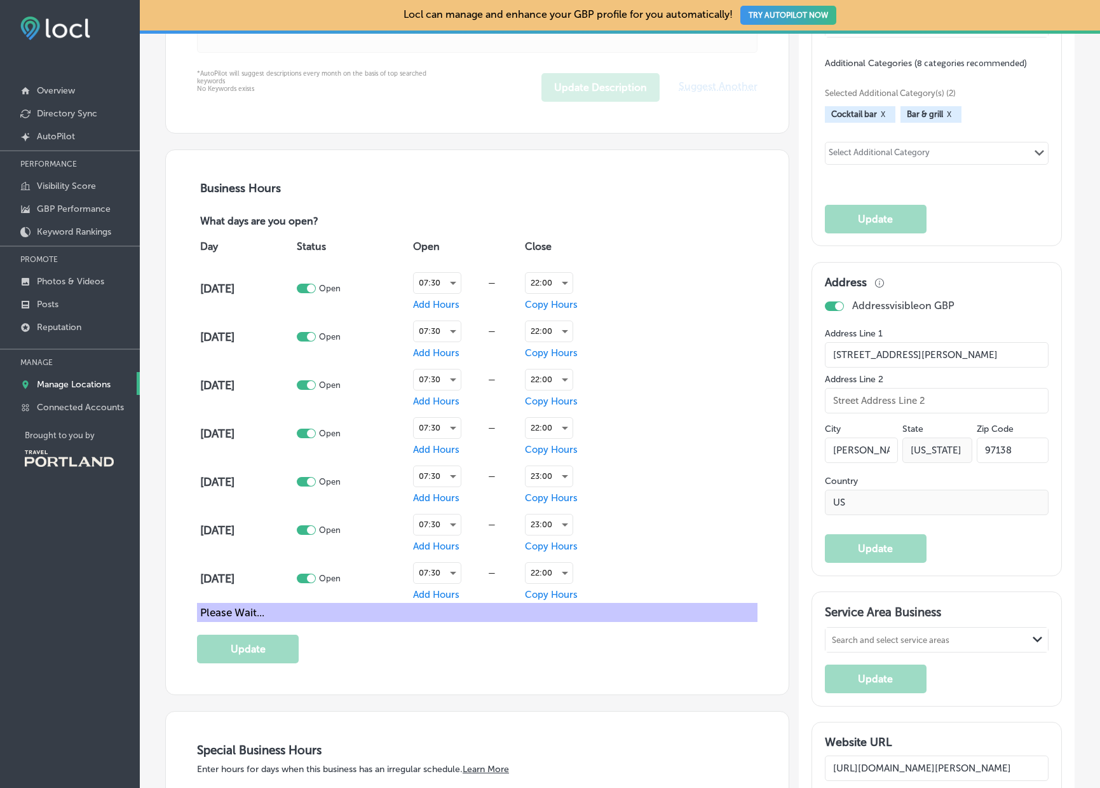
scroll to position [742, 0]
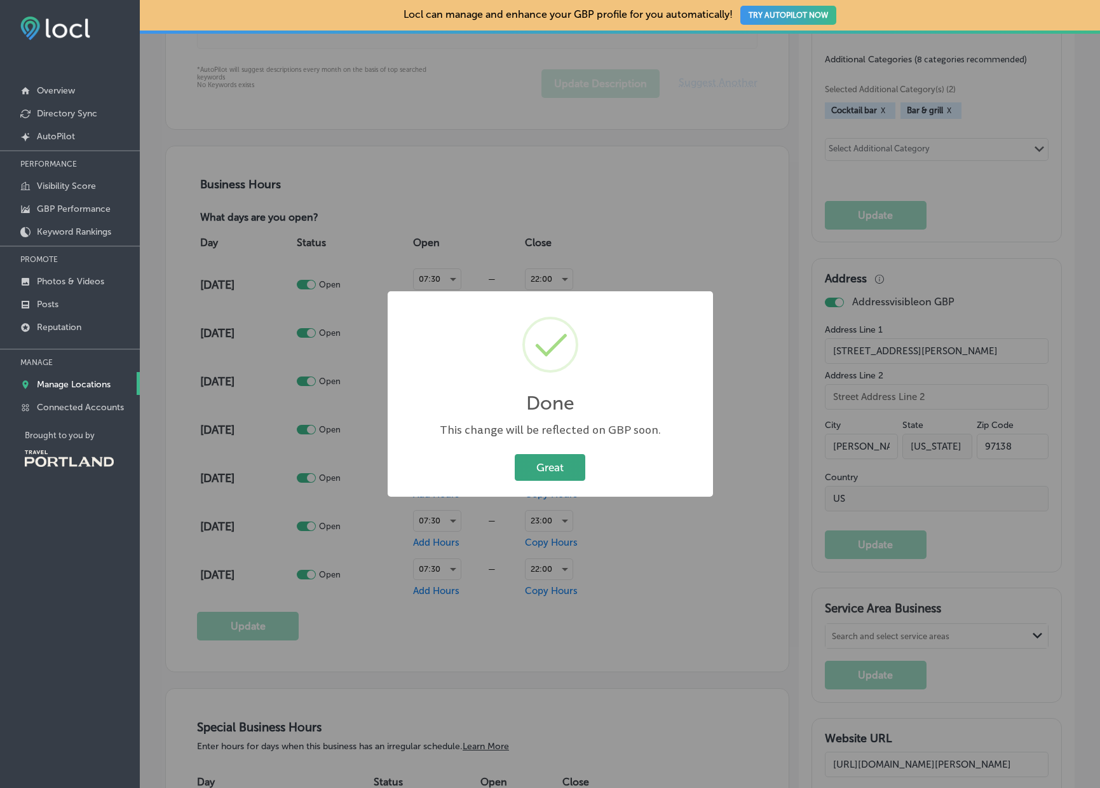
click at [544, 460] on button "Great" at bounding box center [550, 467] width 71 height 26
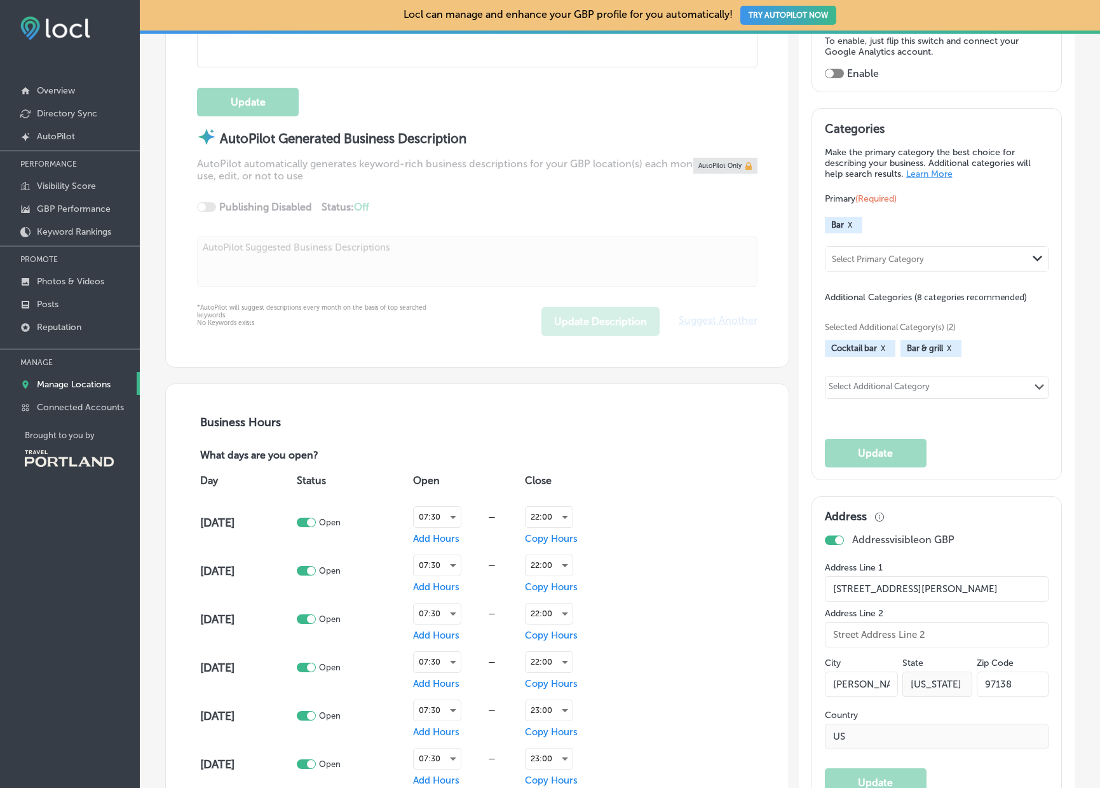
scroll to position [0, 0]
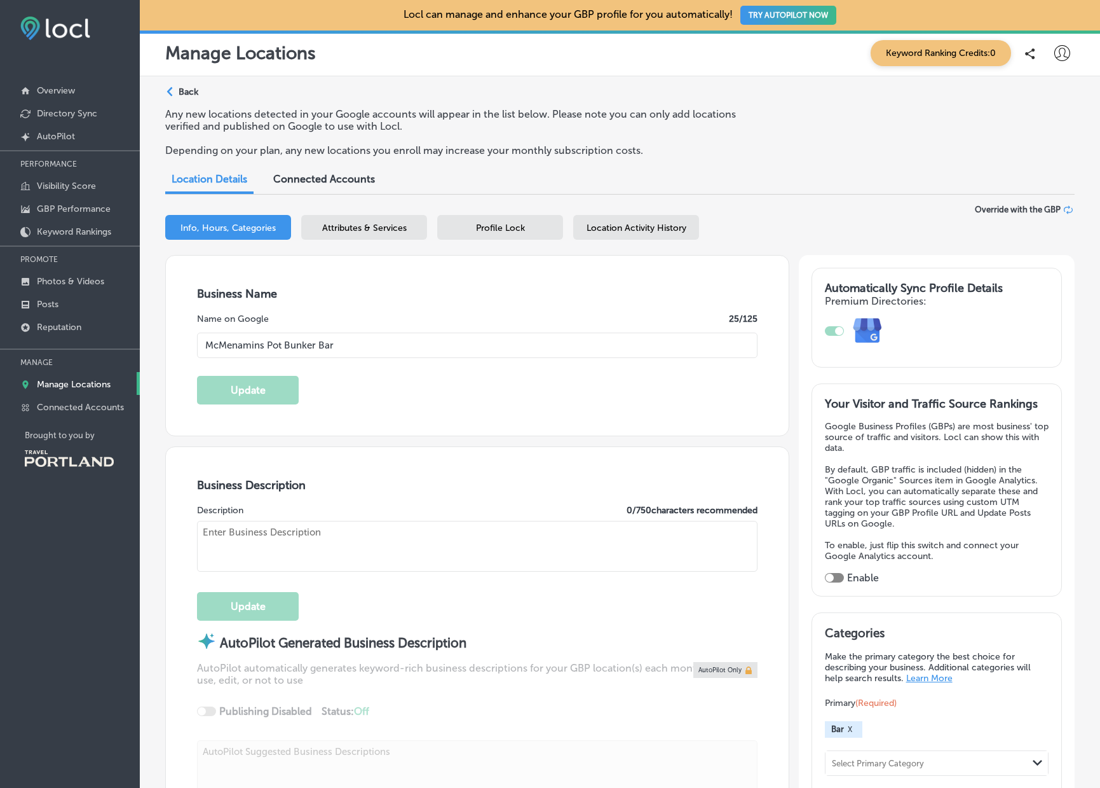
click at [179, 92] on p "Back" at bounding box center [189, 91] width 20 height 11
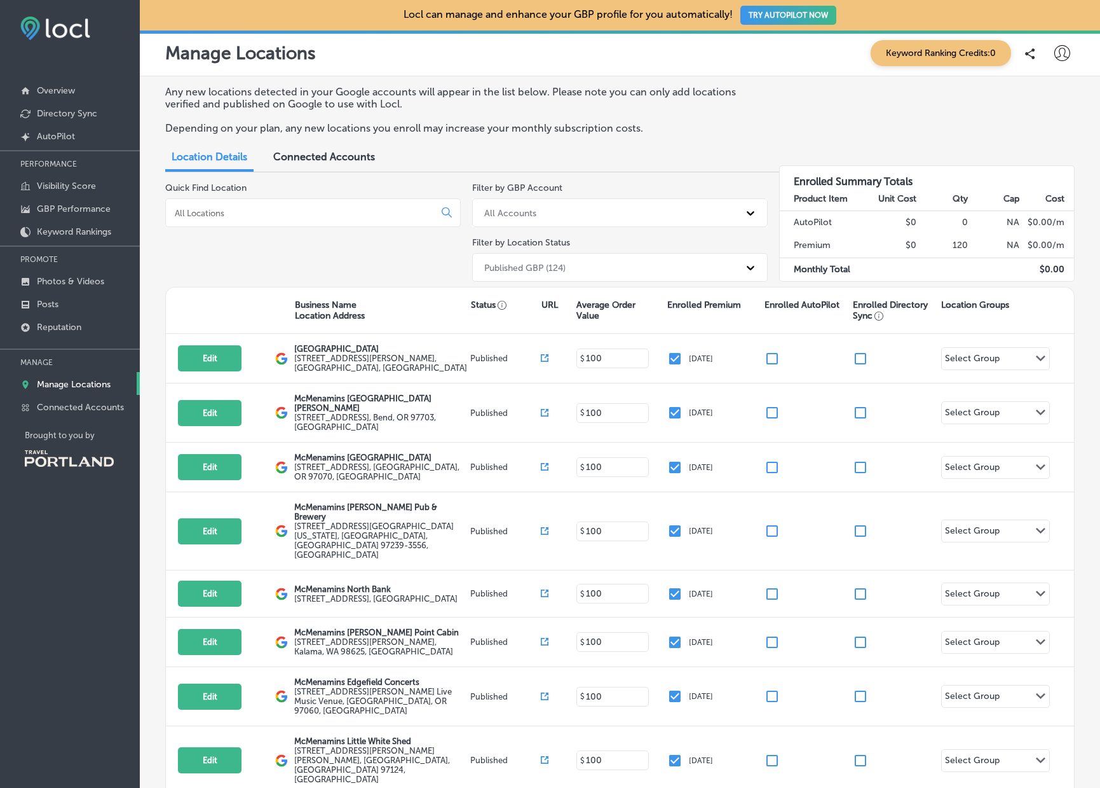
click at [353, 216] on input at bounding box center [303, 212] width 258 height 11
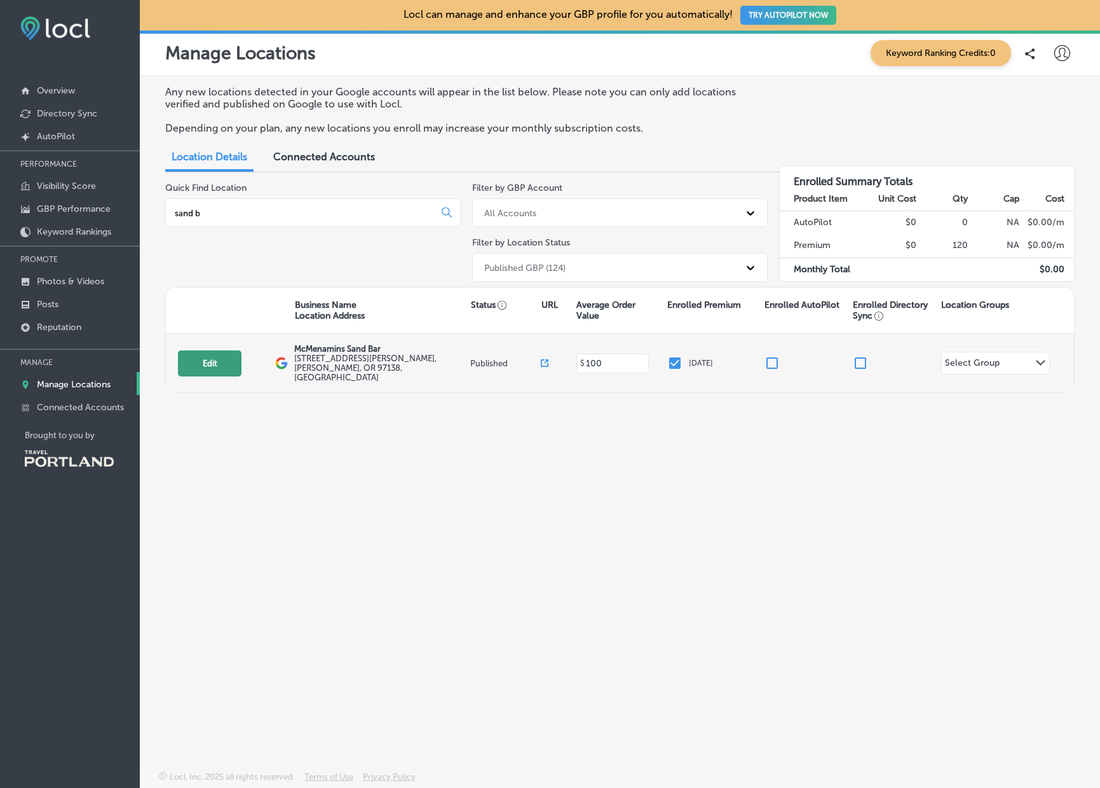
type input "sand b"
click at [223, 364] on button "Edit" at bounding box center [210, 363] width 64 height 26
select select "US"
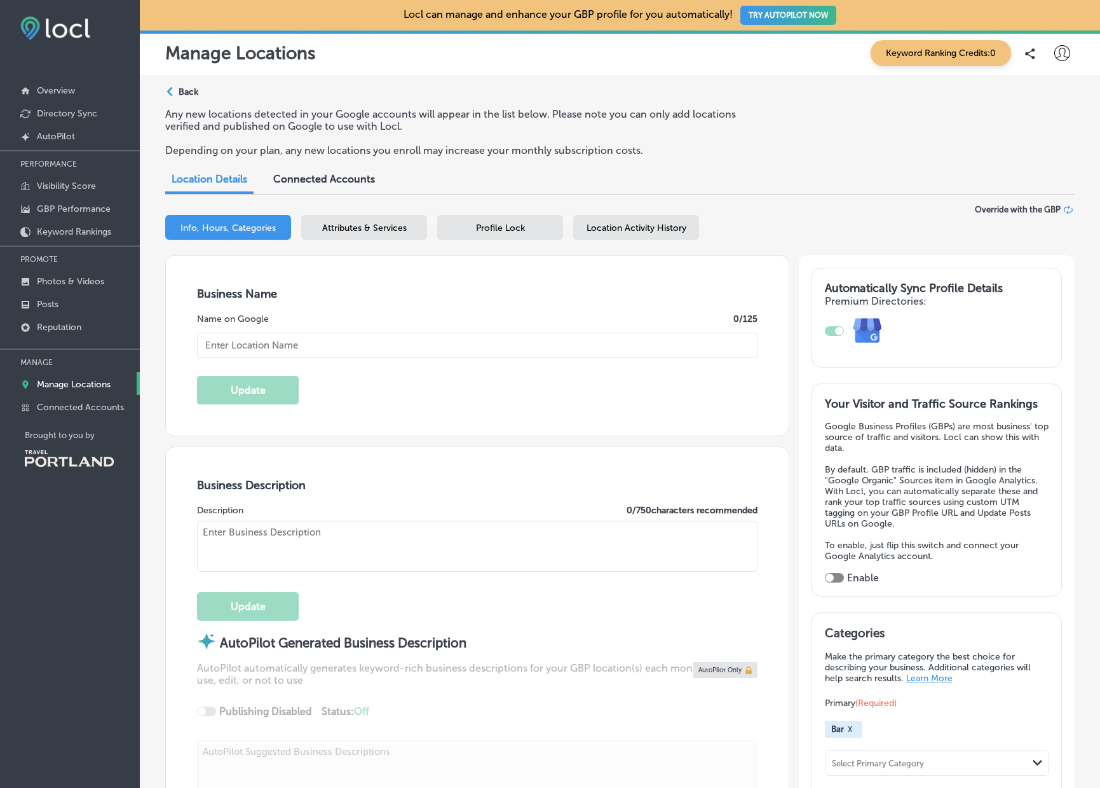
type input "McMenamins Sand Bar"
type input "[STREET_ADDRESS][PERSON_NAME]"
type input "[PERSON_NAME]"
type input "97138"
type input "US"
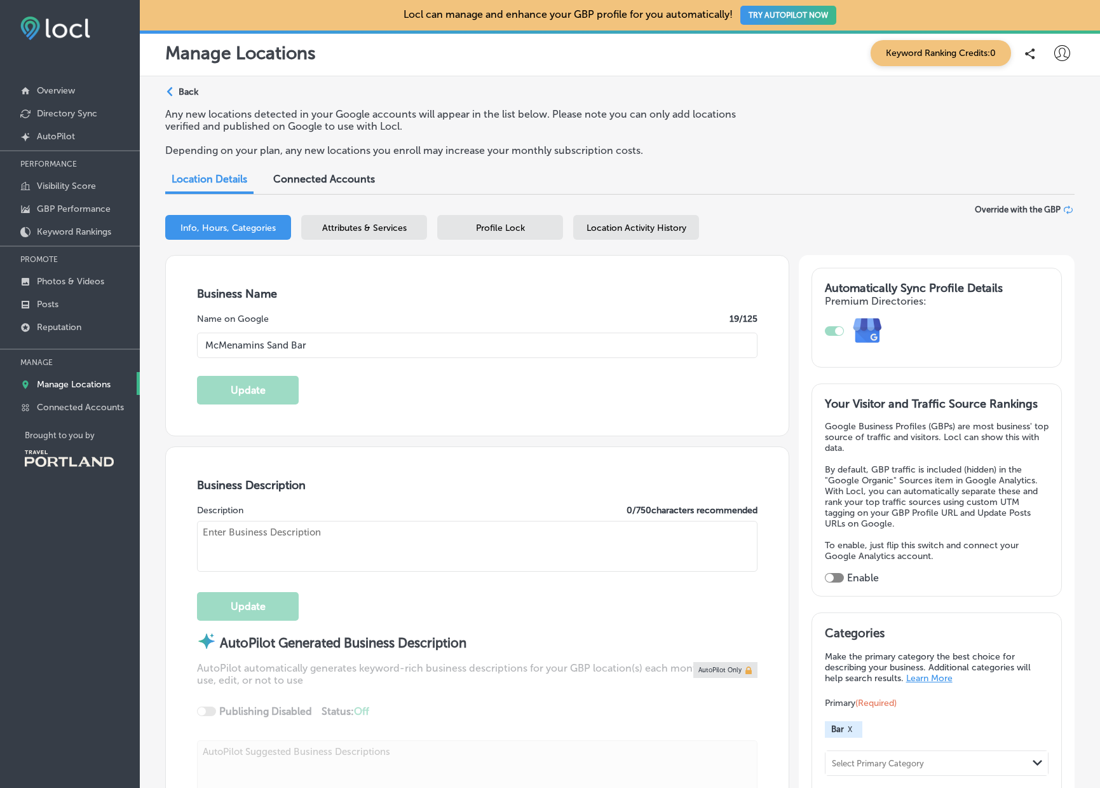
type input "[URL][DOMAIN_NAME][PERSON_NAME]"
type input "[PHONE_NUMBER]"
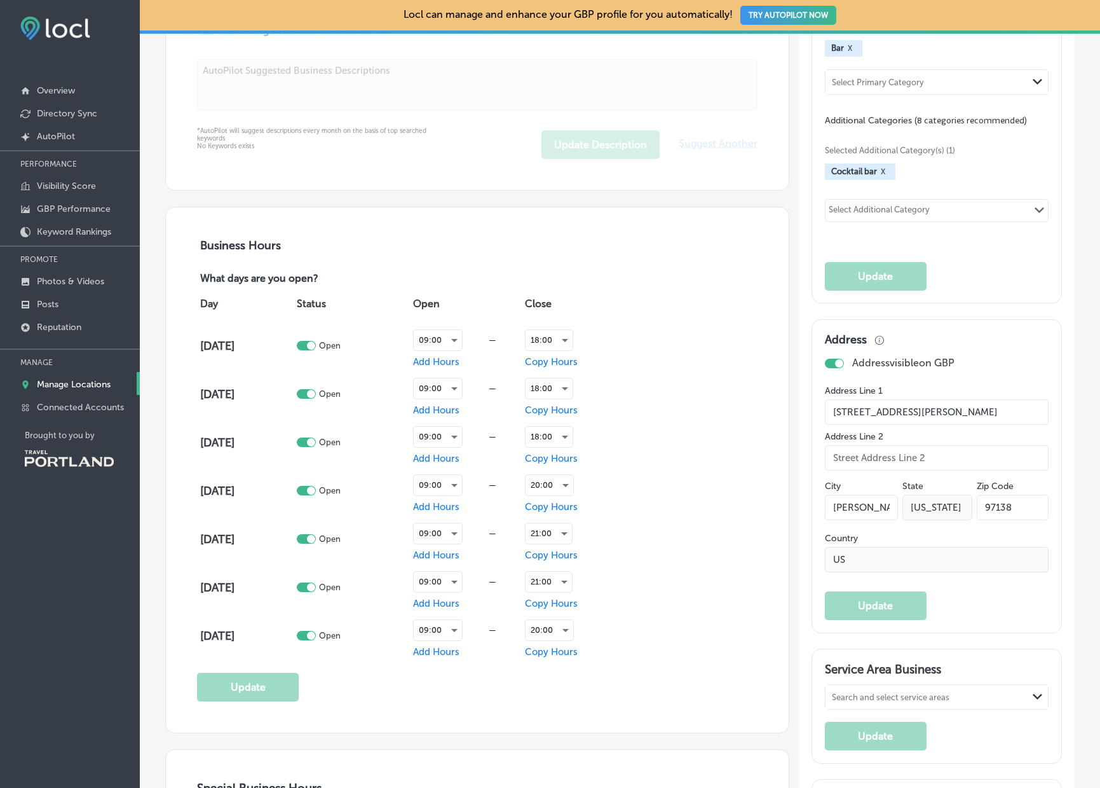
scroll to position [681, 0]
click at [571, 625] on div "20:00" at bounding box center [550, 629] width 48 height 20
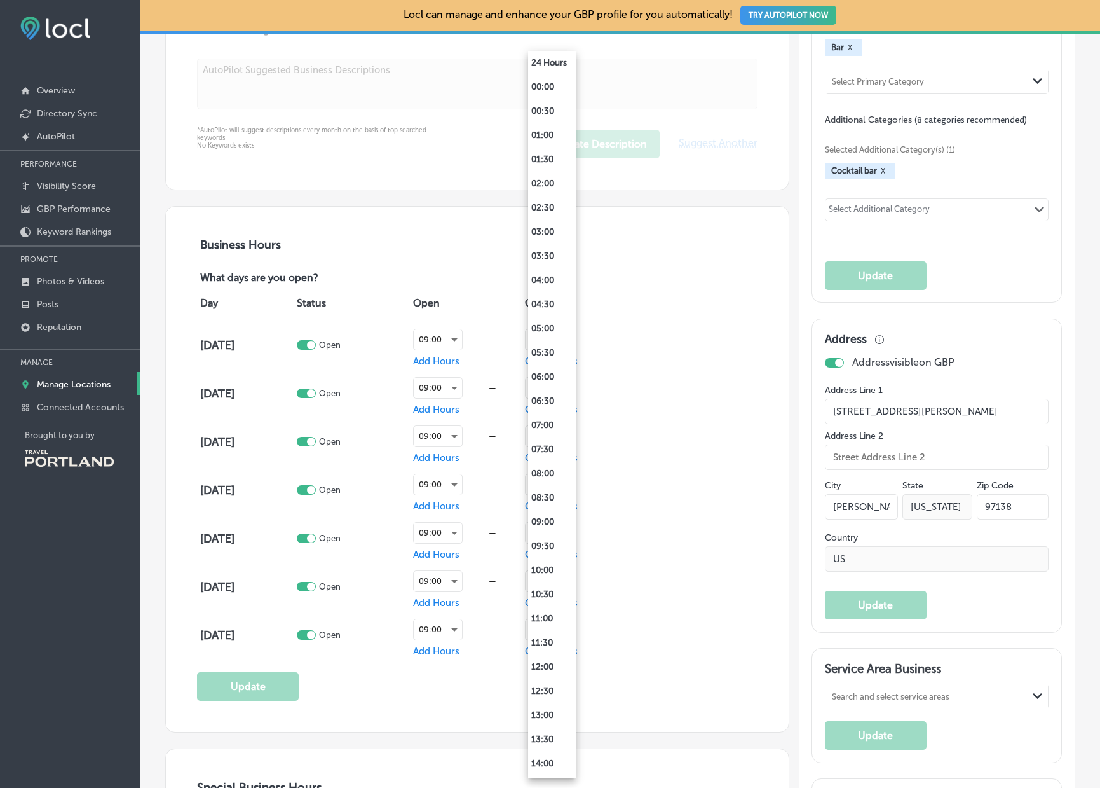
scroll to position [481, 0]
click at [545, 477] on li "18:00" at bounding box center [552, 475] width 48 height 24
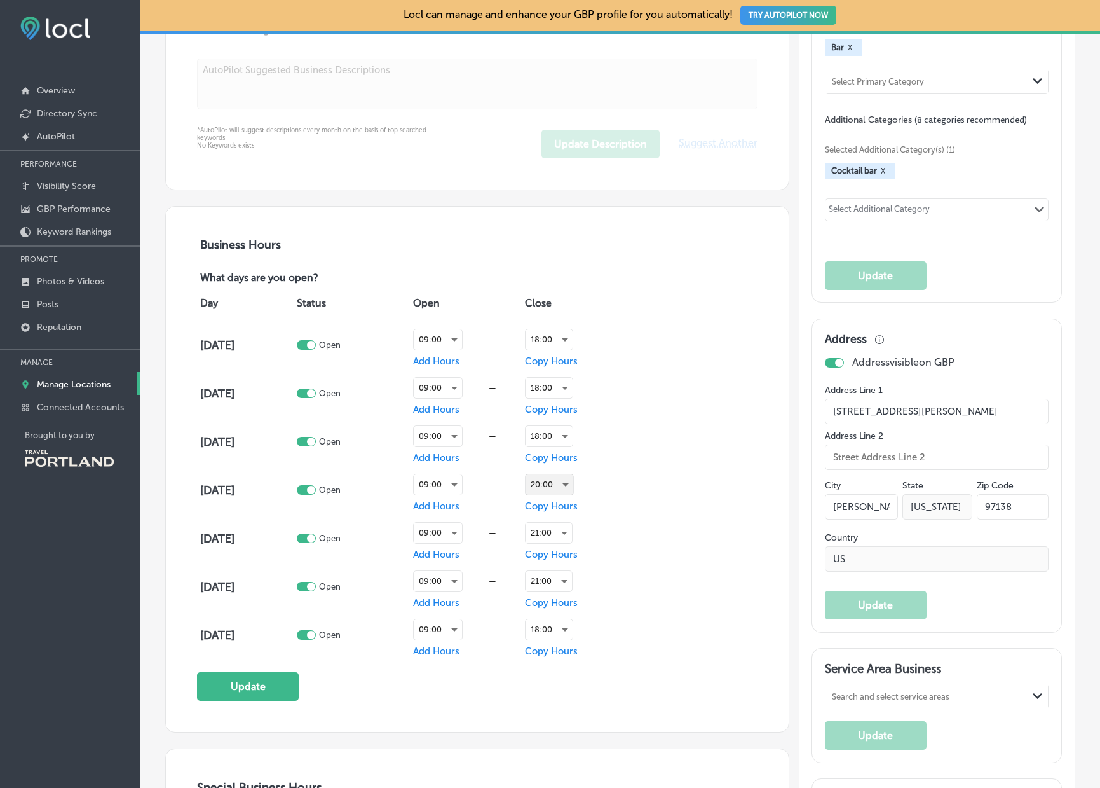
click at [557, 488] on div "20:00" at bounding box center [550, 484] width 48 height 20
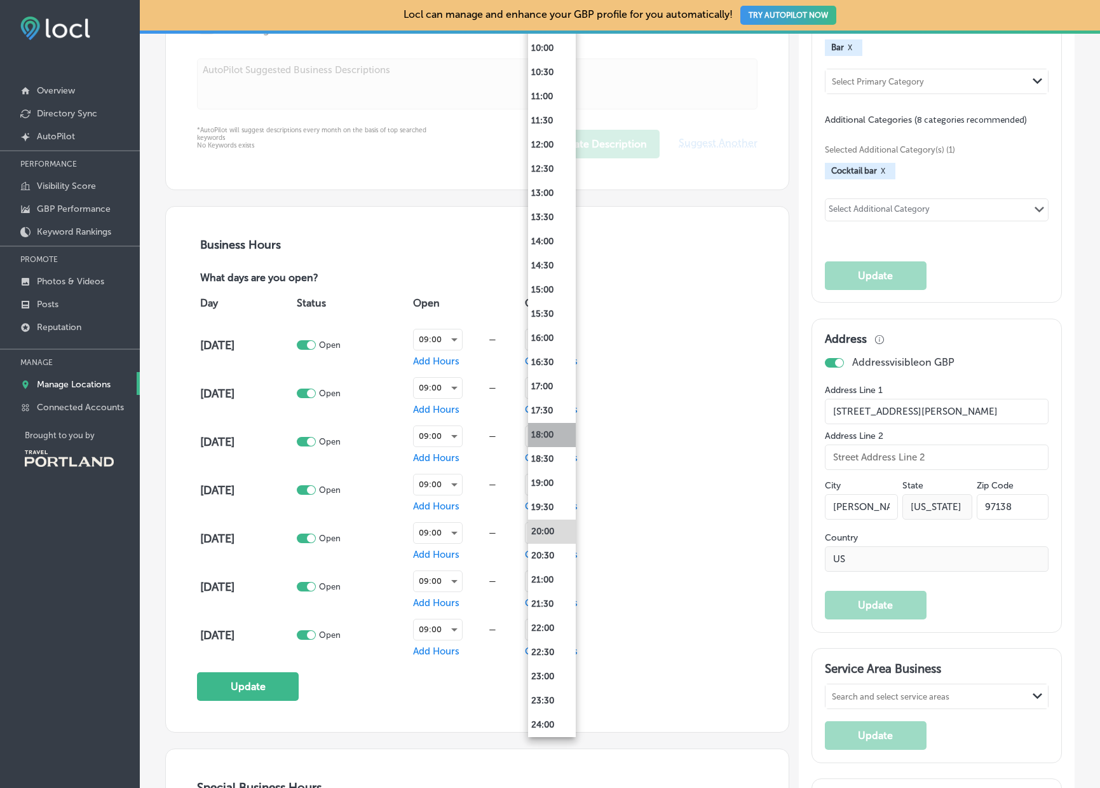
click at [544, 436] on li "18:00" at bounding box center [552, 435] width 48 height 24
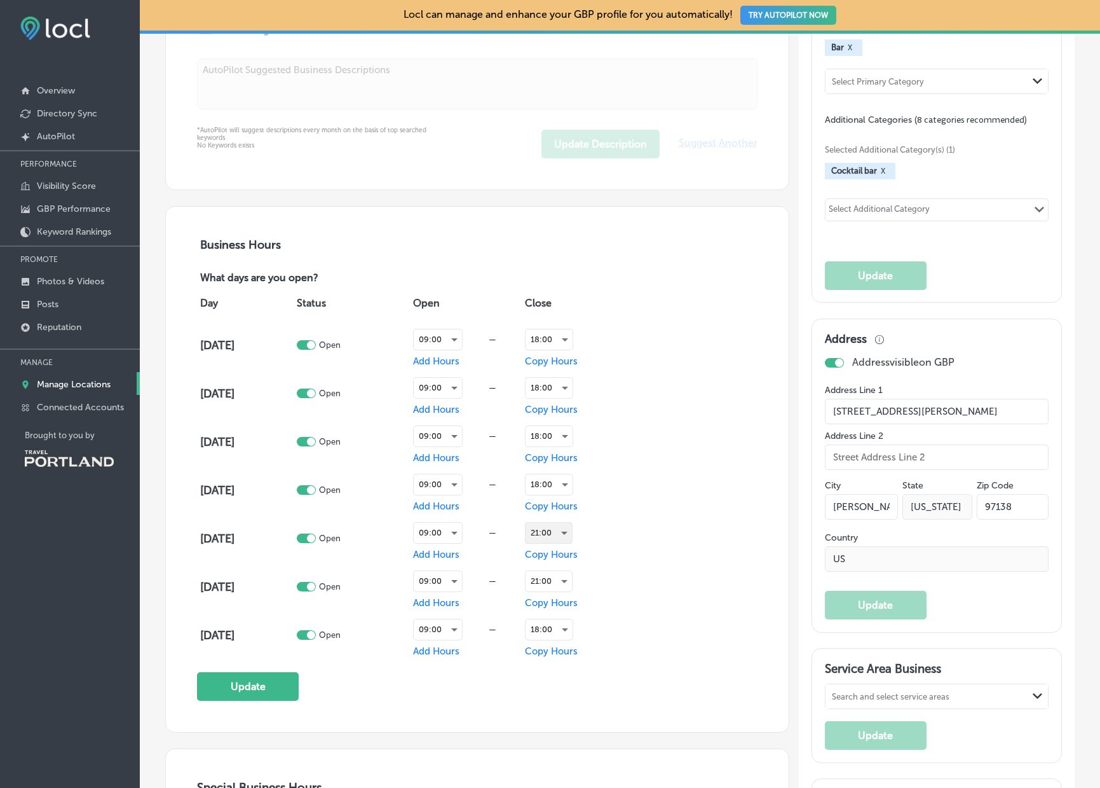
click at [556, 531] on div "21:00" at bounding box center [549, 533] width 46 height 20
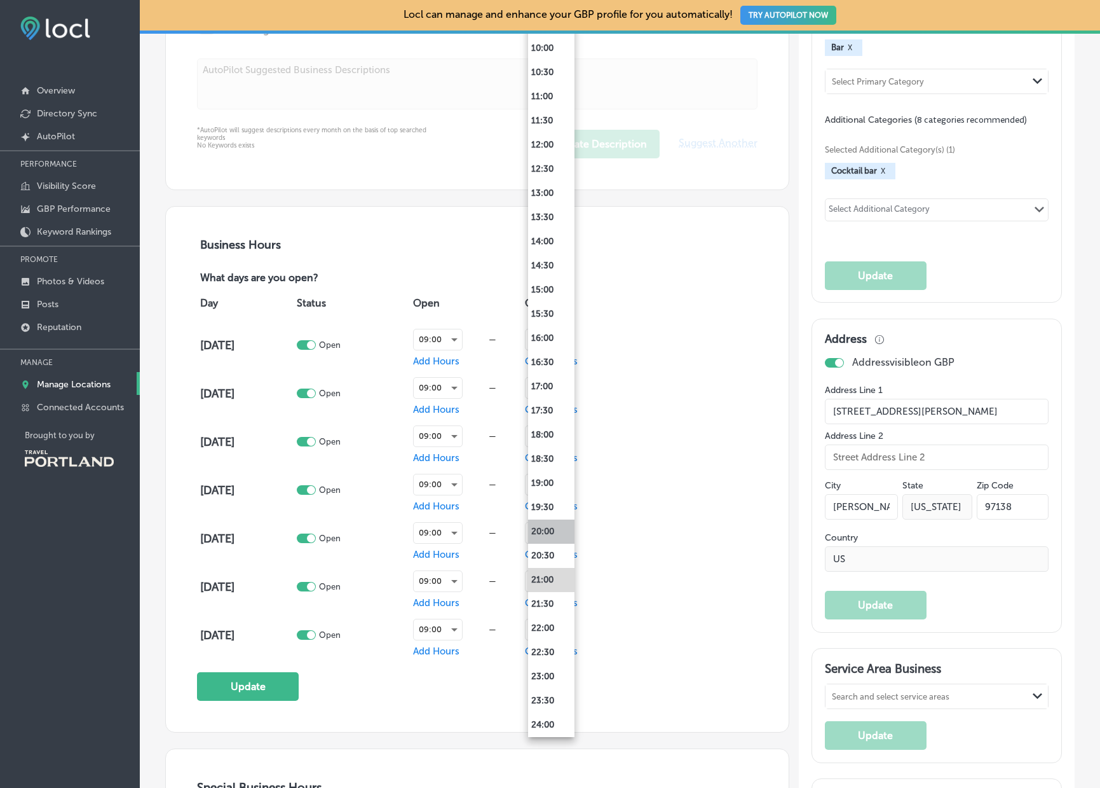
click at [556, 531] on li "20:00" at bounding box center [551, 531] width 46 height 24
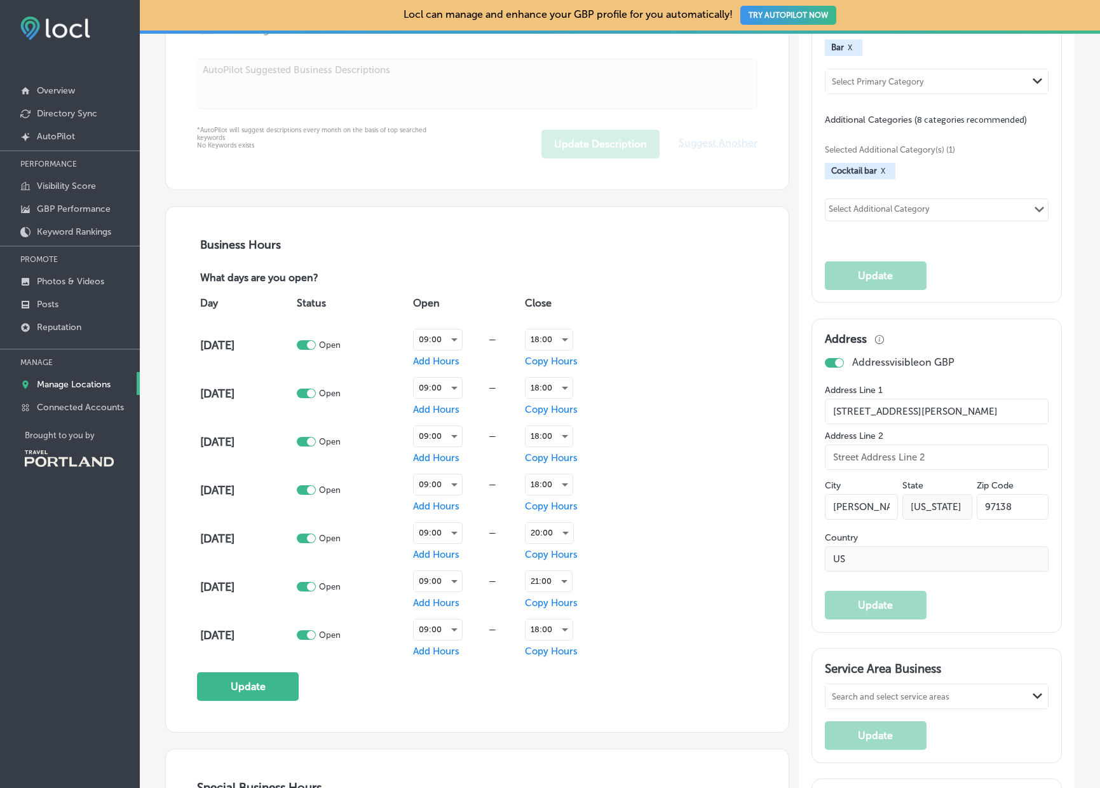
click at [474, 689] on div "Business Hours What days are you open? Day Status Open Close [DATE] Open 09:00 …" at bounding box center [477, 469] width 561 height 463
click at [273, 685] on button "Update" at bounding box center [248, 686] width 102 height 29
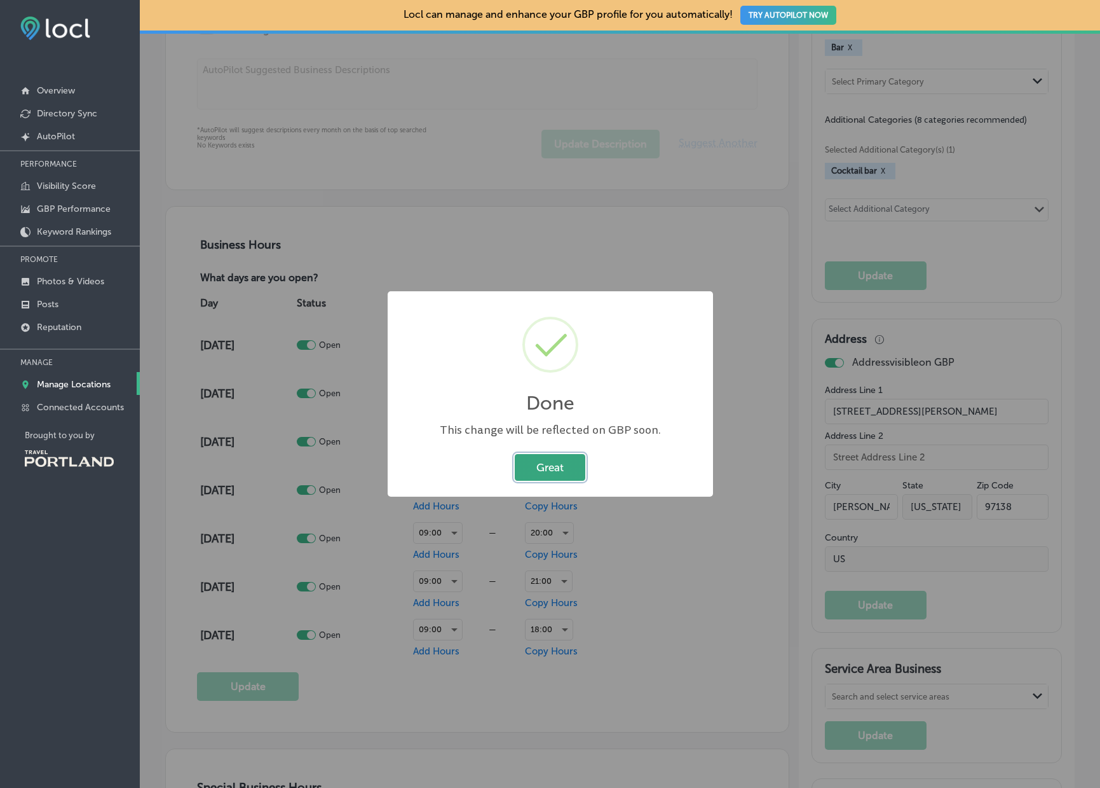
click at [568, 470] on button "Great" at bounding box center [550, 467] width 71 height 26
